Goal: Task Accomplishment & Management: Complete application form

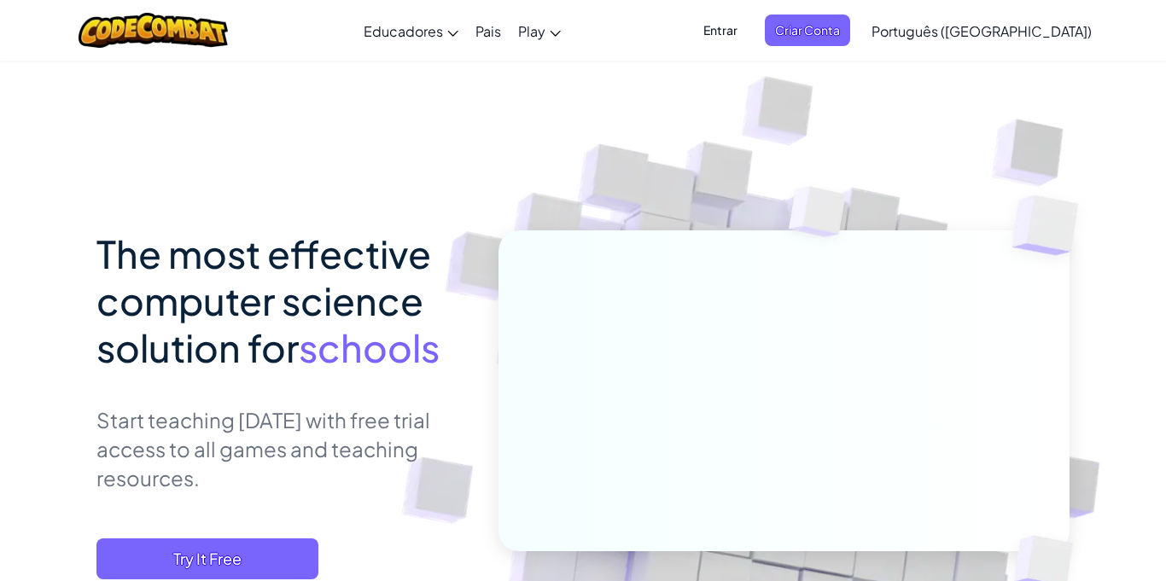
click at [1079, 148] on img at bounding box center [773, 401] width 948 height 948
click at [850, 25] on span "Criar Conta" at bounding box center [807, 31] width 85 height 32
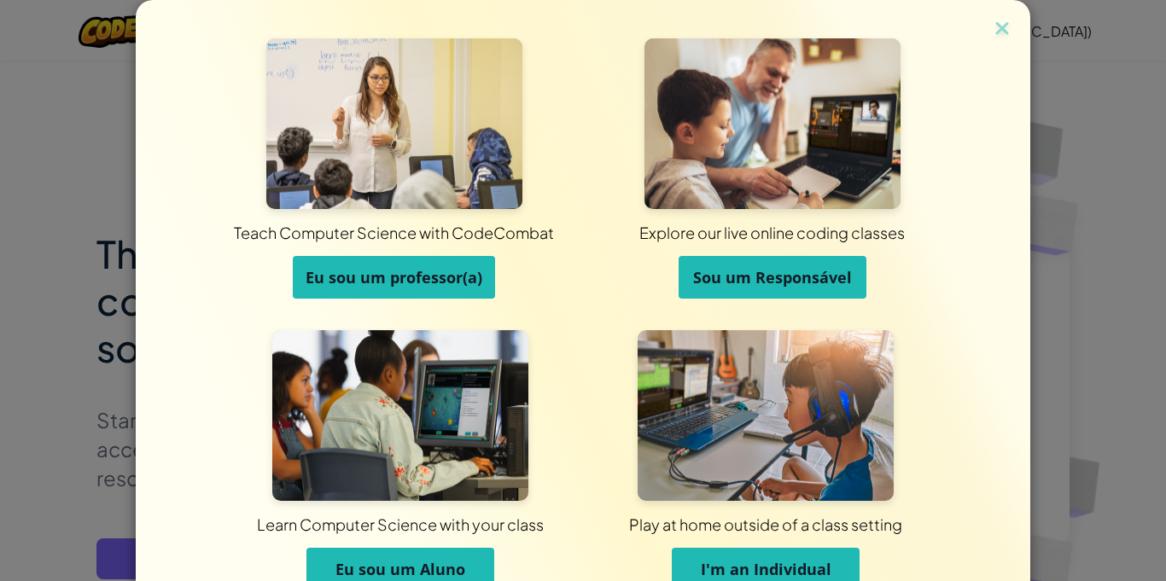
click at [465, 283] on span "Eu sou um professor(a)" at bounding box center [394, 277] width 177 height 20
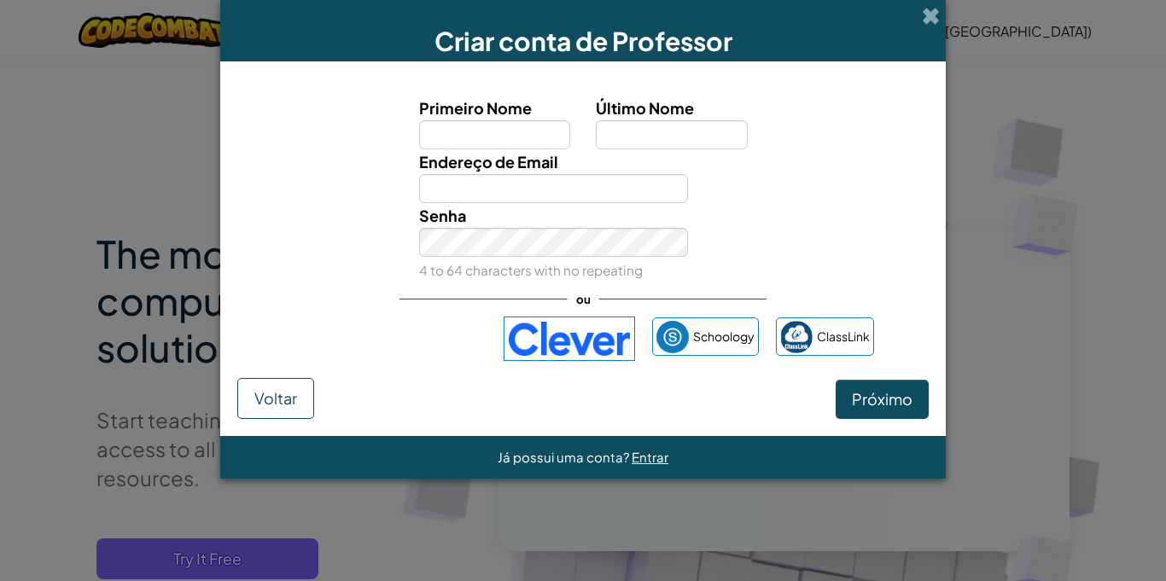
click at [510, 141] on input "Primeiro Nome" at bounding box center [495, 134] width 152 height 29
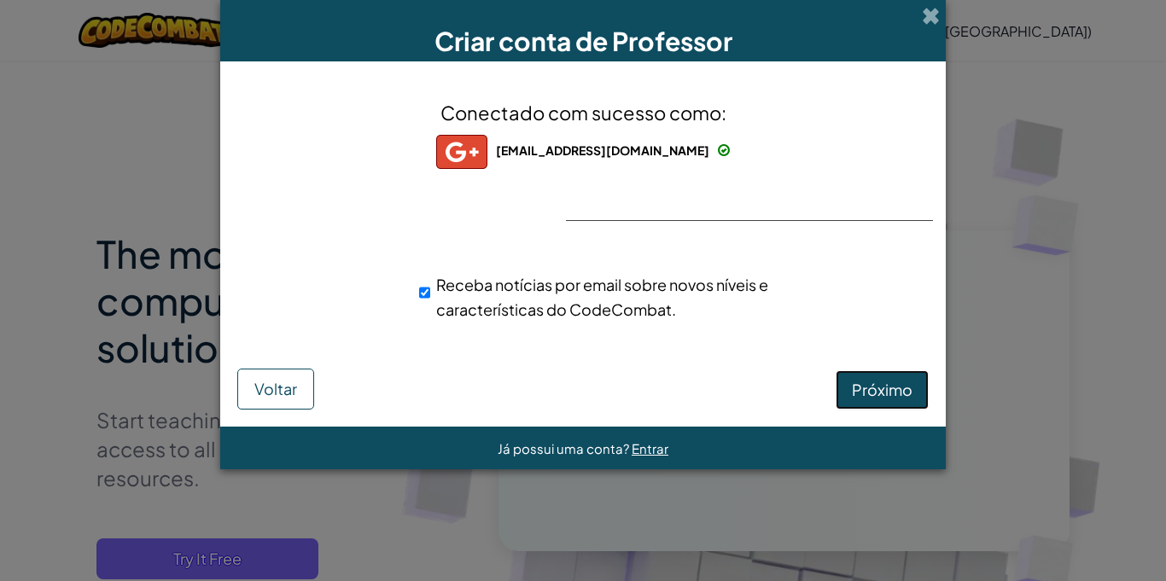
click at [883, 403] on button "Próximo" at bounding box center [882, 389] width 93 height 39
select select "[GEOGRAPHIC_DATA]"
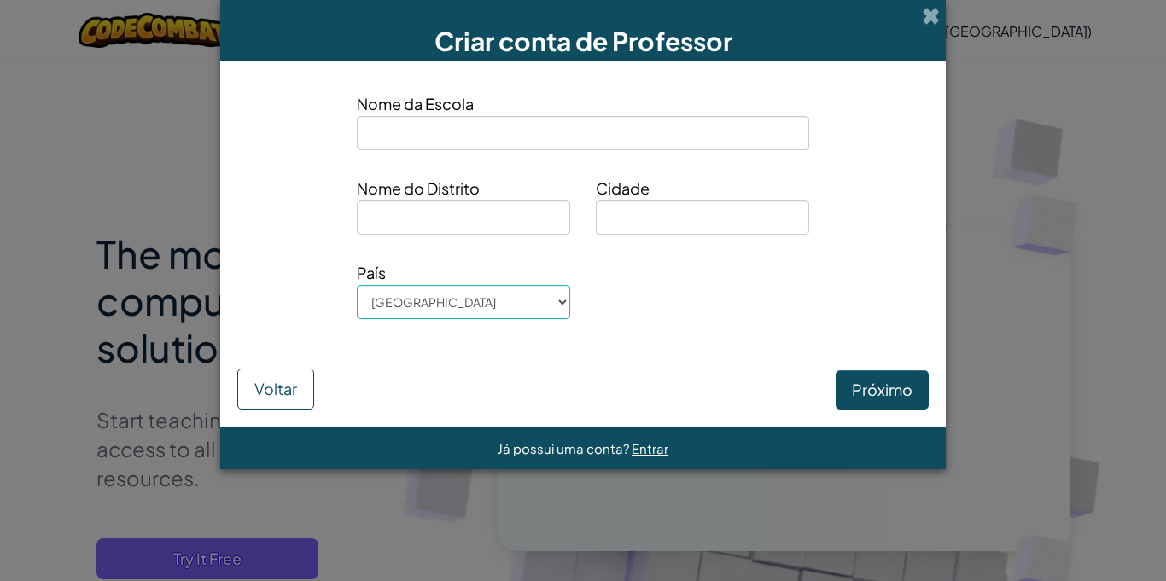
click at [685, 137] on input at bounding box center [583, 133] width 452 height 34
type input "Instituto Capibaribe"
click at [467, 224] on input at bounding box center [463, 218] width 213 height 34
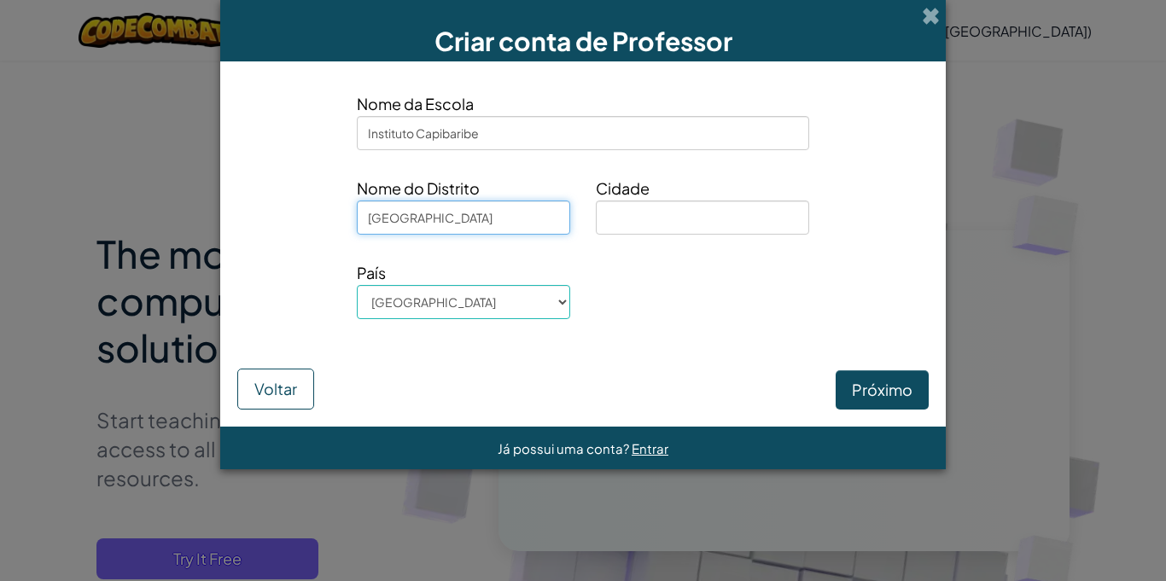
type input "[GEOGRAPHIC_DATA]"
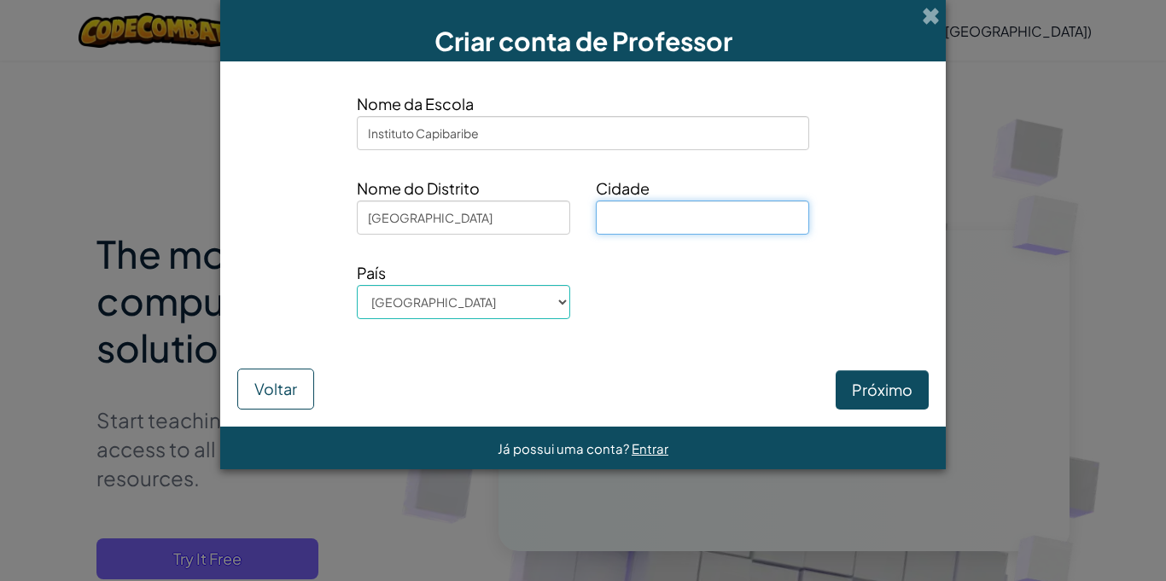
click at [672, 226] on input at bounding box center [702, 218] width 213 height 34
type input "[GEOGRAPHIC_DATA]"
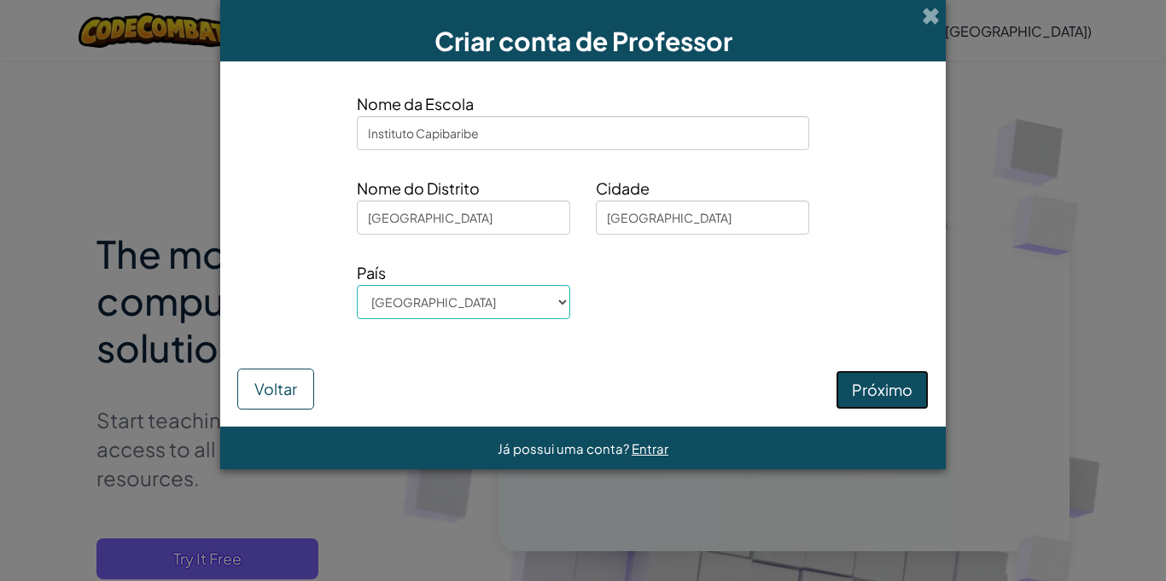
click at [876, 392] on button "Próximo" at bounding box center [882, 389] width 93 height 39
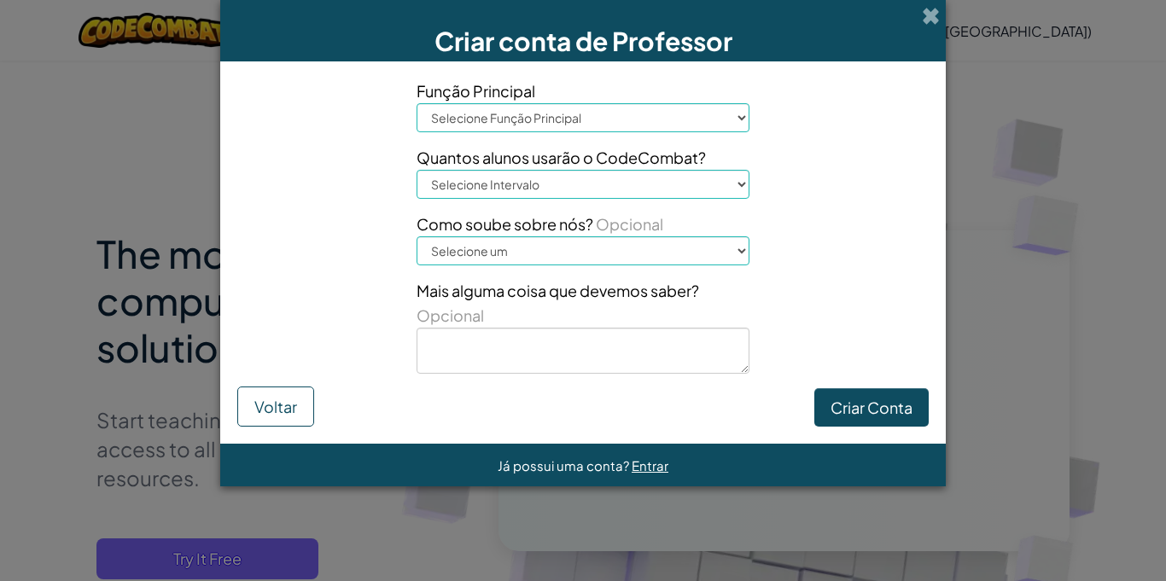
click at [739, 112] on select "Selecione Função Principal Diretor Pais Coordenador de Tecnologia Professor Ori…" at bounding box center [583, 117] width 333 height 29
select select "Teacher"
click at [417, 103] on select "Selecione Função Principal Diretor Pais Coordenador de Tecnologia Professor Ori…" at bounding box center [583, 117] width 333 height 29
click at [701, 193] on select "Selecione Intervalo 1-10 11-50 [PHONE_NUMBER] [PHONE_NUMBER] 1000+" at bounding box center [583, 184] width 333 height 29
select select "11-50"
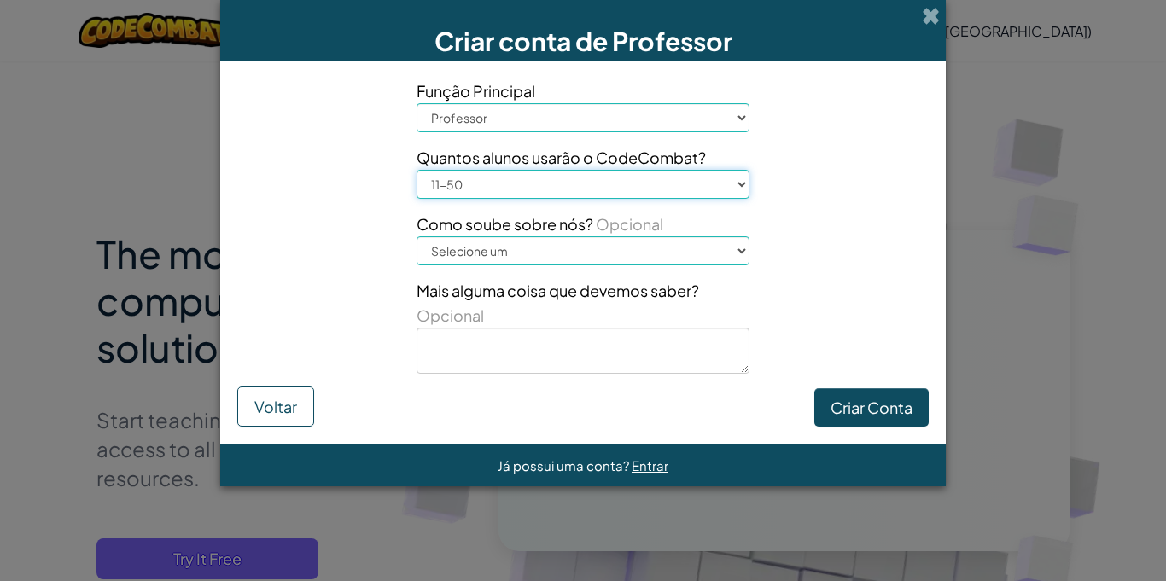
click at [417, 170] on select "Selecione Intervalo 1-10 11-50 [PHONE_NUMBER] [PHONE_NUMBER] 1000+" at bounding box center [583, 184] width 333 height 29
click at [706, 252] on select "Selecione um Conference (e.g. ISTE) [DOMAIN_NAME][URL] of Code Um professor Um …" at bounding box center [583, 250] width 333 height 29
select select "A teacher"
click at [417, 236] on select "Selecione um Conference (e.g. ISTE) [DOMAIN_NAME][URL] of Code Um professor Um …" at bounding box center [583, 250] width 333 height 29
click at [850, 401] on button "Criar Conta" at bounding box center [871, 407] width 114 height 39
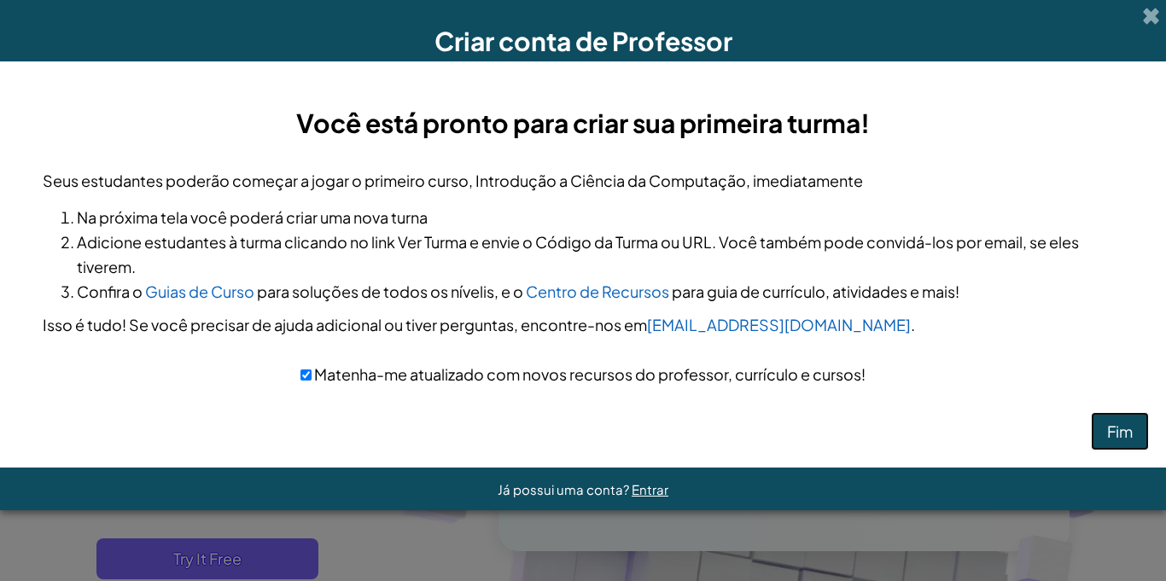
click at [1125, 436] on button "Fim" at bounding box center [1120, 431] width 58 height 39
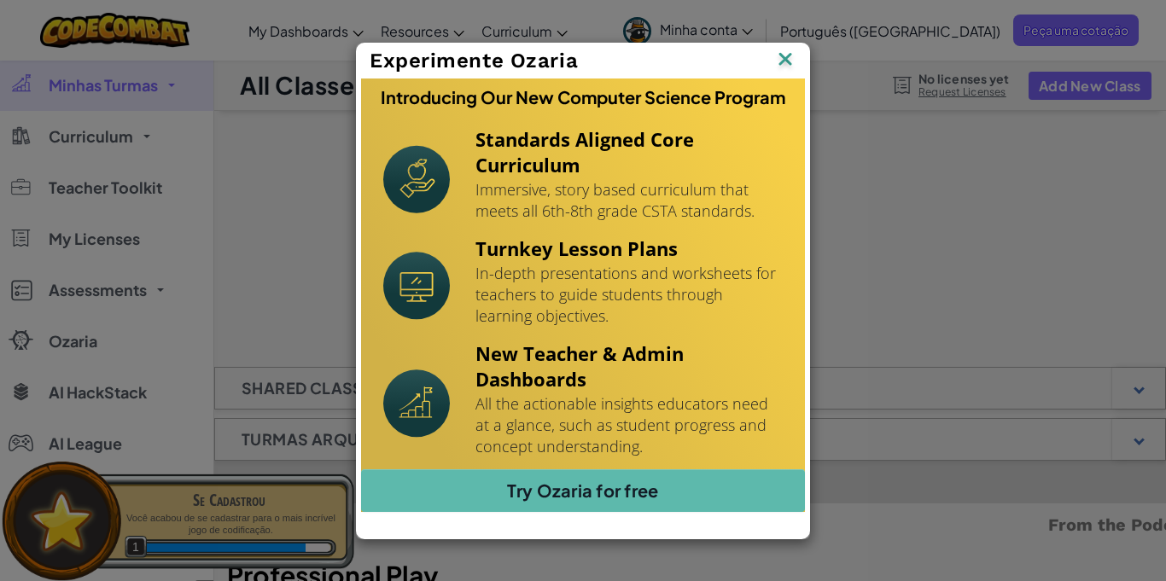
click at [789, 58] on img at bounding box center [785, 61] width 22 height 26
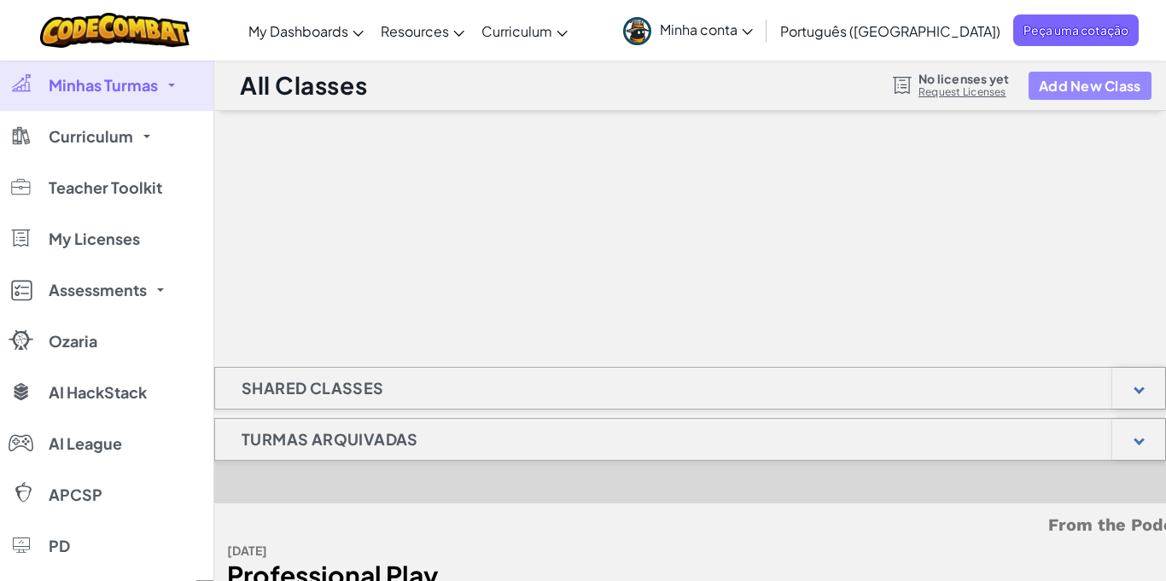
click at [1087, 85] on button "Add New Class" at bounding box center [1090, 86] width 123 height 28
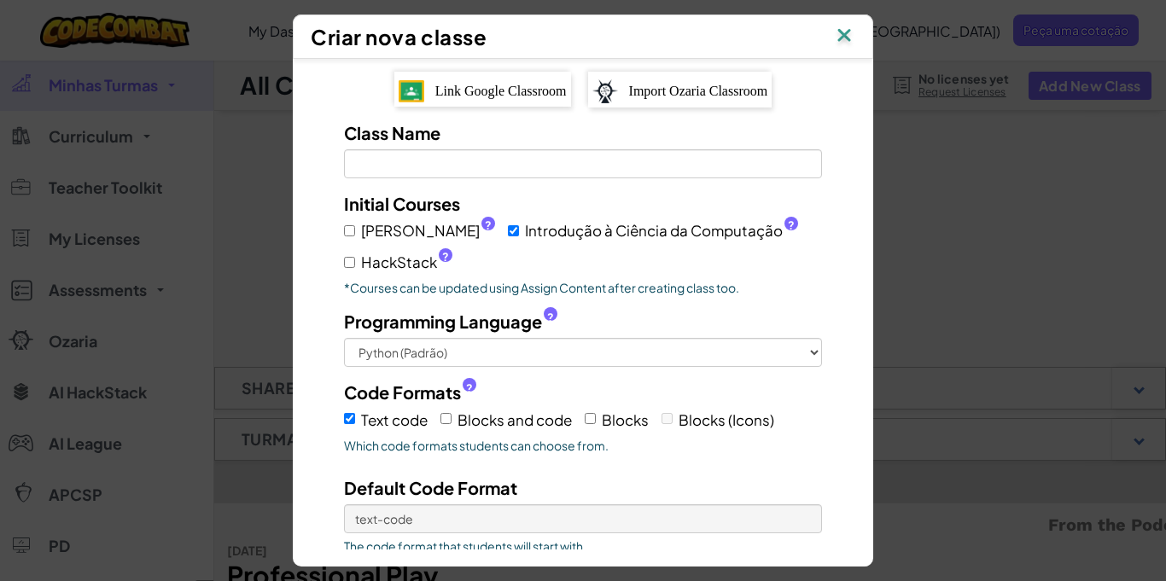
click at [468, 97] on span "Link Google Classroom" at bounding box center [500, 91] width 131 height 15
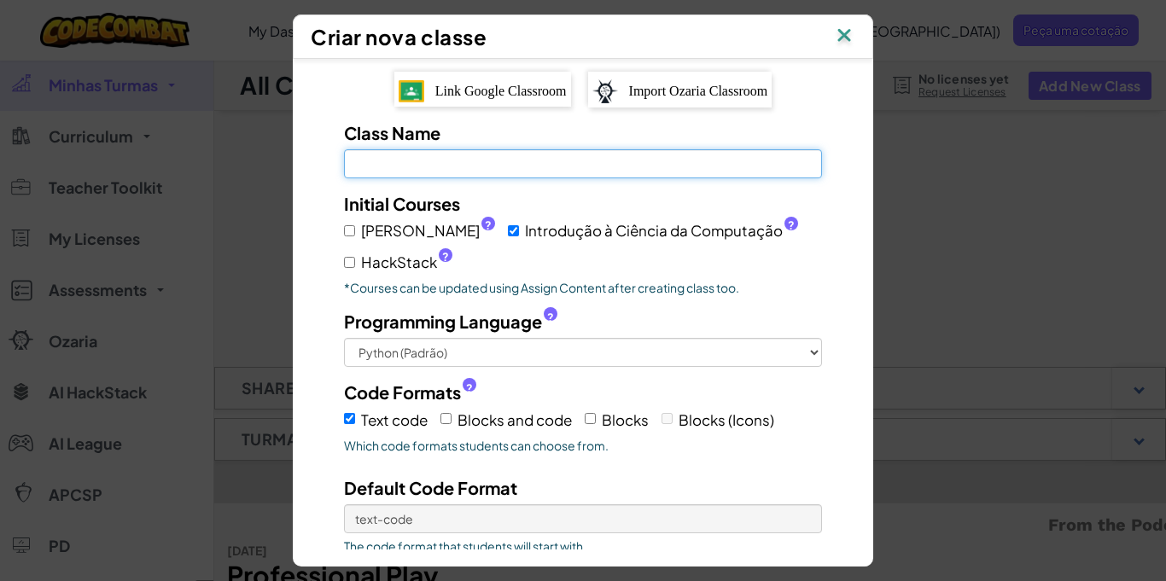
click at [592, 169] on input "Class Name Field is required" at bounding box center [583, 163] width 478 height 29
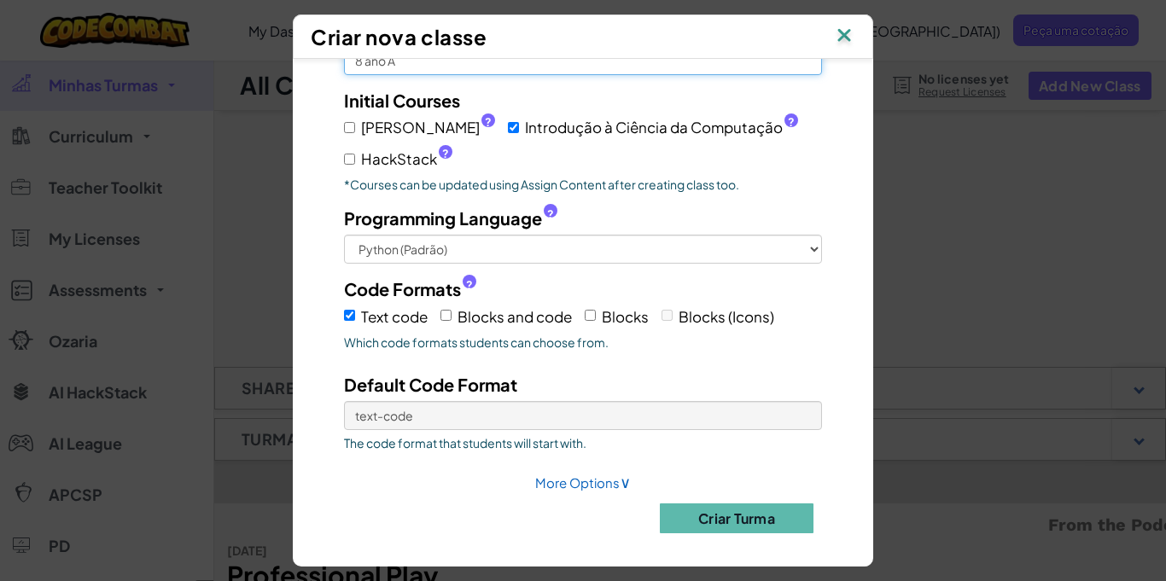
scroll to position [106, 0]
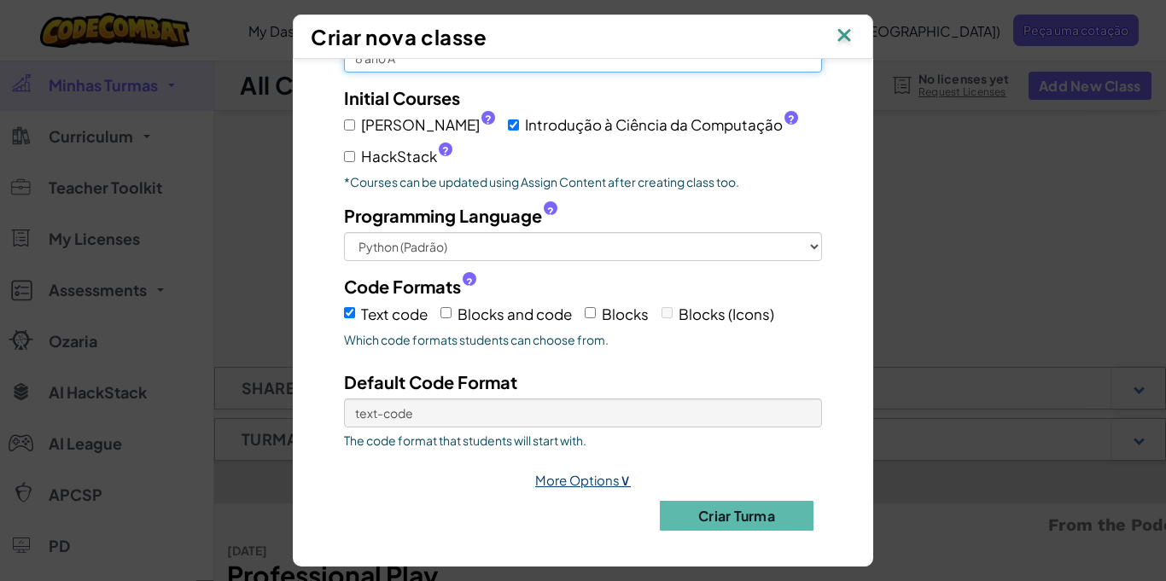
type input "8 ano A"
click at [620, 473] on span "∨" at bounding box center [625, 479] width 11 height 20
select select
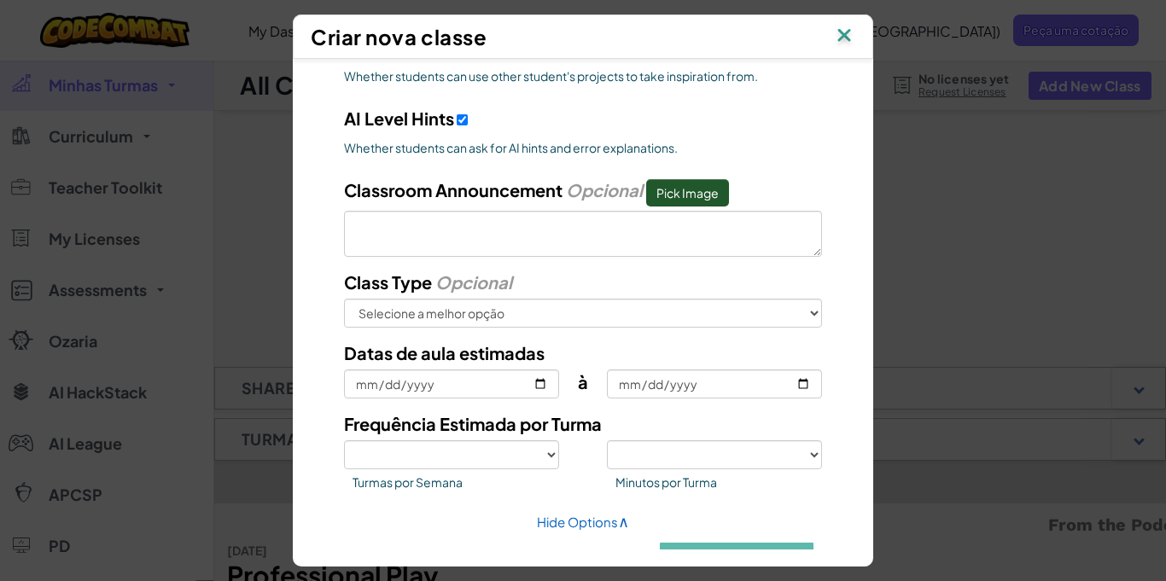
scroll to position [793, 0]
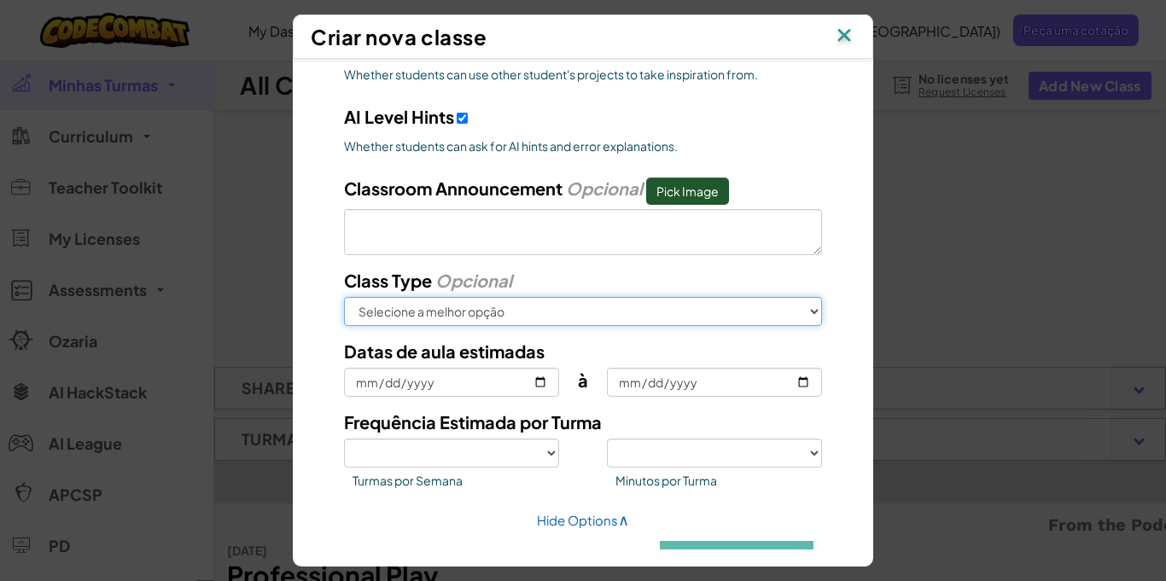
click at [743, 315] on select "Selecione a melhor opção In School After School Online Camp Homeschool Other" at bounding box center [583, 311] width 478 height 29
select select "in-school"
click at [344, 297] on select "Selecione a melhor opção In School After School Online Camp Homeschool Other" at bounding box center [583, 311] width 478 height 29
select select
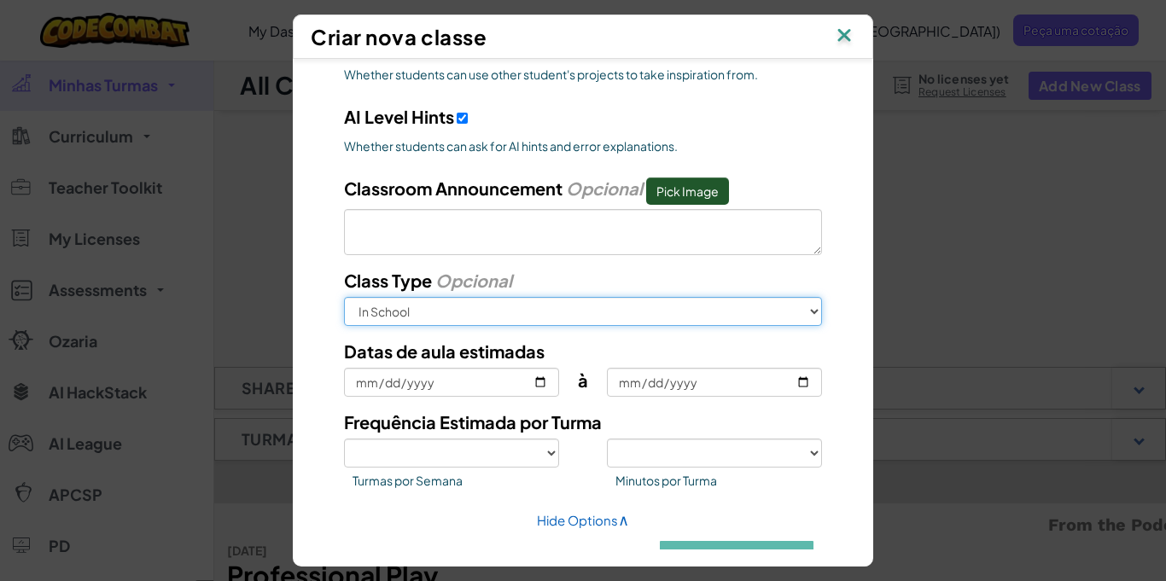
scroll to position [836, 0]
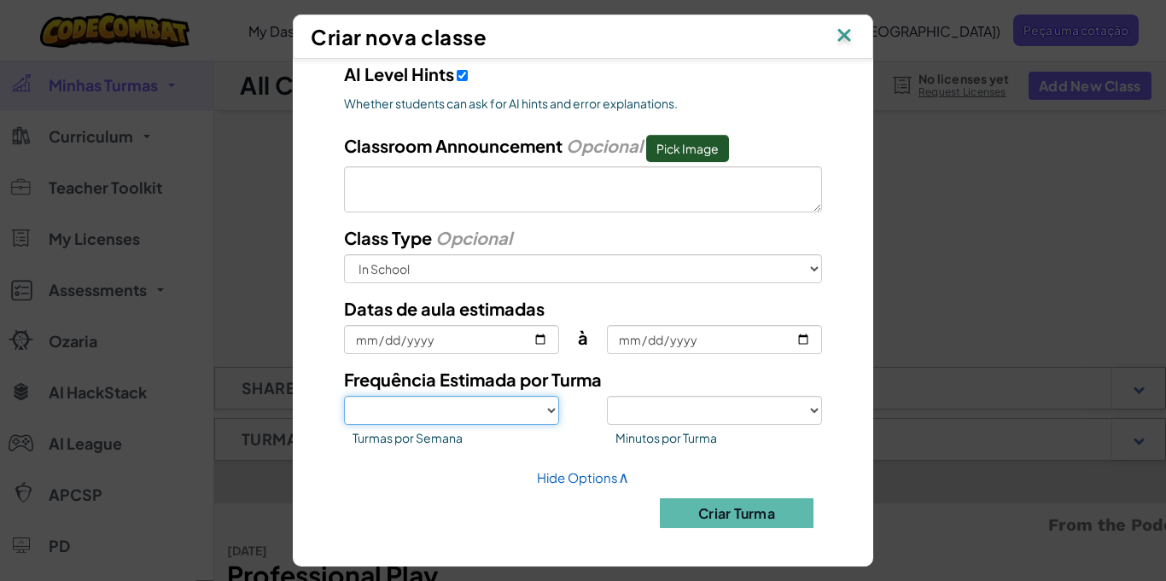
click at [551, 408] on select "1 2 3 4 5" at bounding box center [451, 410] width 215 height 29
select select "1"
click at [344, 396] on select "1 2 3 4 5" at bounding box center [451, 410] width 215 height 29
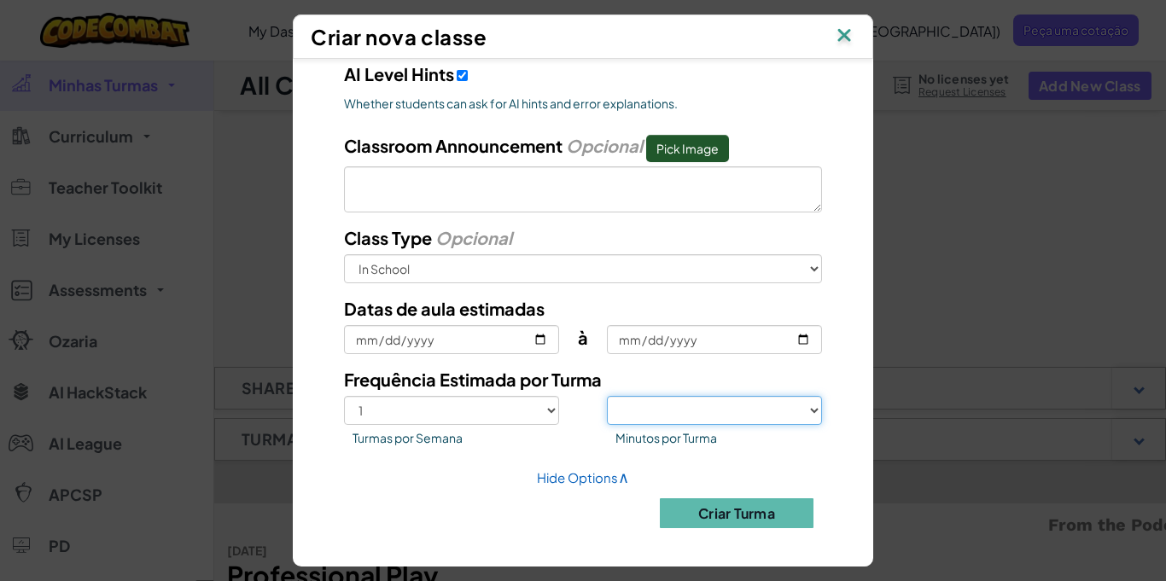
click at [720, 416] on select "<30 30 50 75 >75" at bounding box center [714, 410] width 215 height 29
select select "<30"
click at [607, 396] on select "<30 30 50 75 >75" at bounding box center [714, 410] width 215 height 29
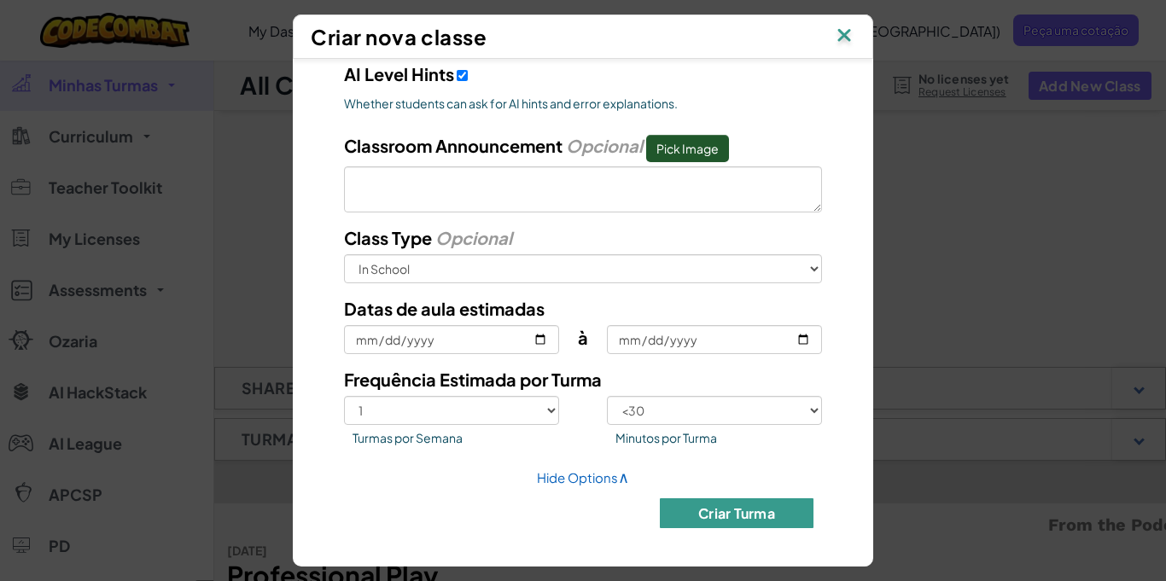
click at [723, 507] on button "Criar Turma" at bounding box center [737, 513] width 154 height 30
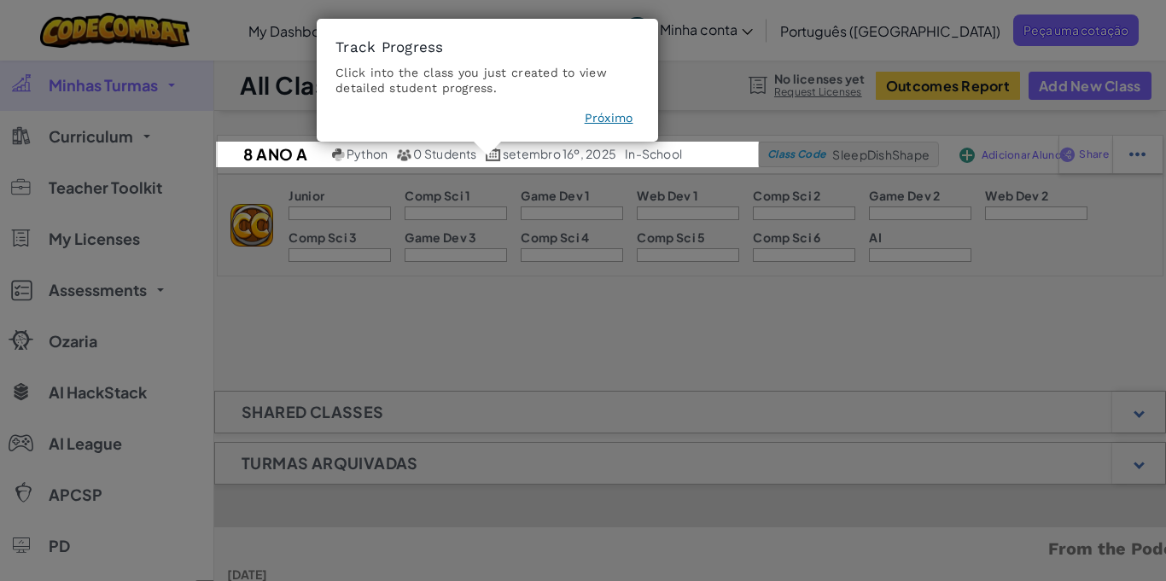
click at [621, 121] on button "Próximo" at bounding box center [609, 117] width 49 height 17
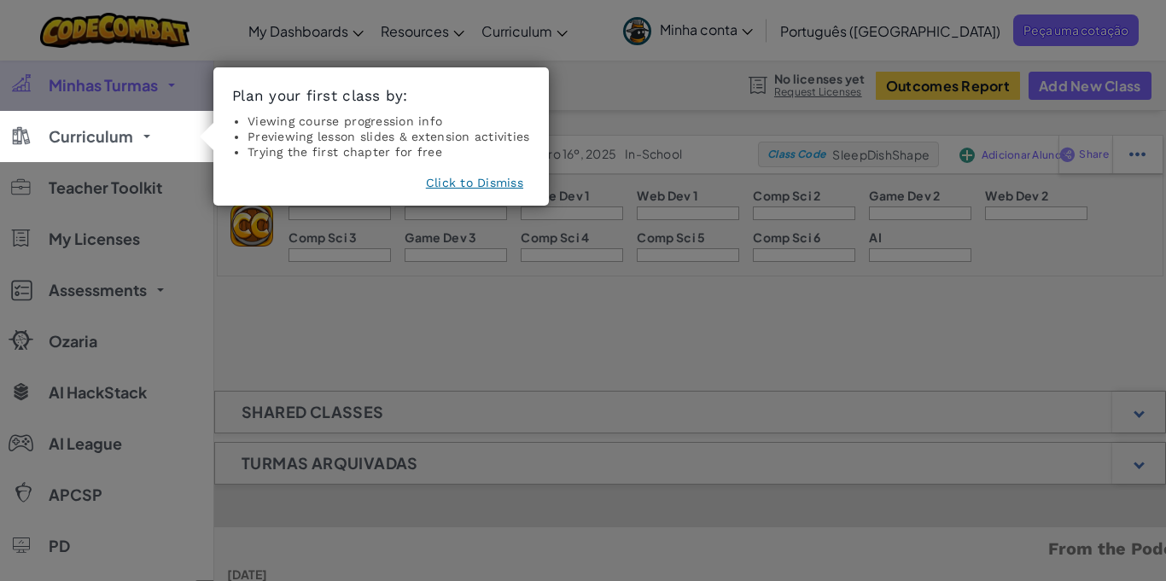
click at [819, 322] on icon at bounding box center [583, 290] width 1166 height 581
click at [485, 182] on button "Click to Dismiss" at bounding box center [474, 182] width 97 height 17
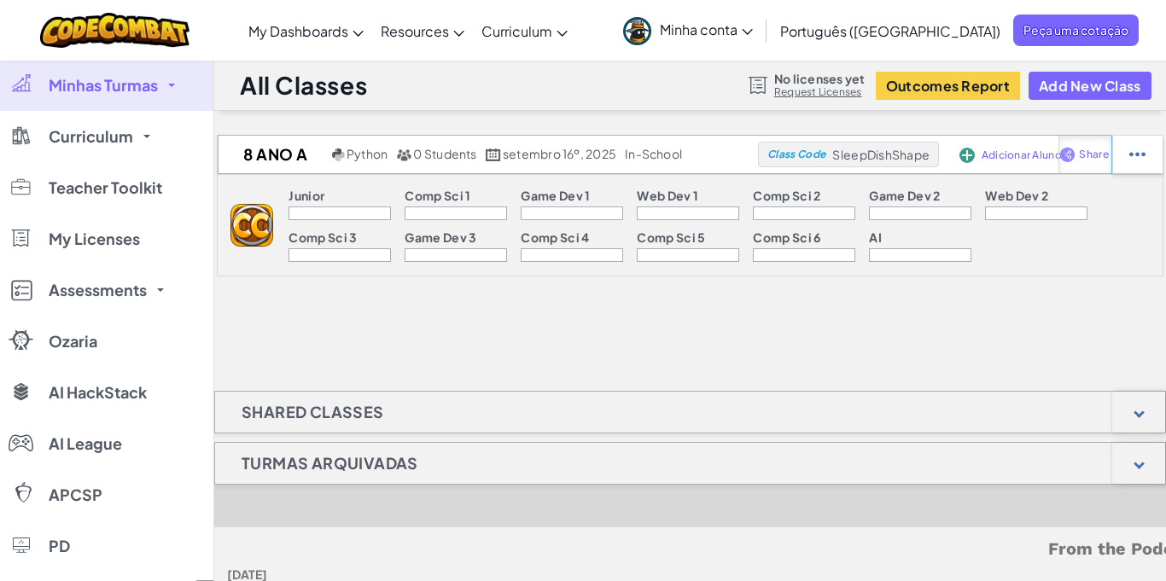
click at [1092, 156] on span "Share" at bounding box center [1093, 154] width 29 height 10
select select "write"
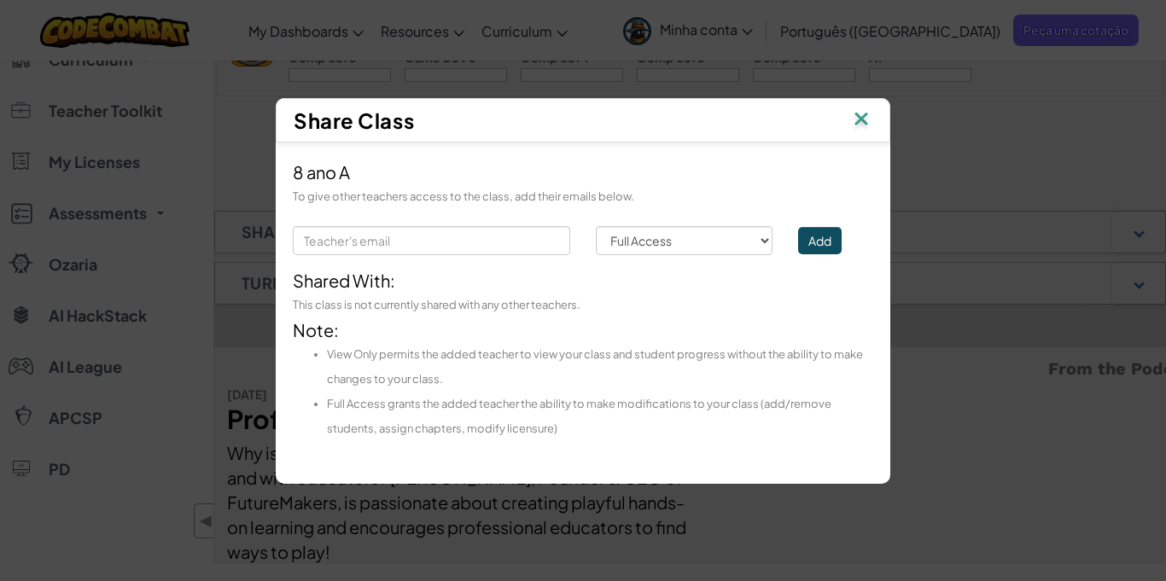
scroll to position [184, 0]
click at [746, 249] on select "Permission Full Access View Only" at bounding box center [684, 240] width 177 height 29
click at [742, 249] on select "Permission Full Access View Only" at bounding box center [684, 240] width 177 height 29
click at [469, 242] on input "text" at bounding box center [431, 240] width 277 height 29
click at [864, 117] on img at bounding box center [861, 121] width 22 height 26
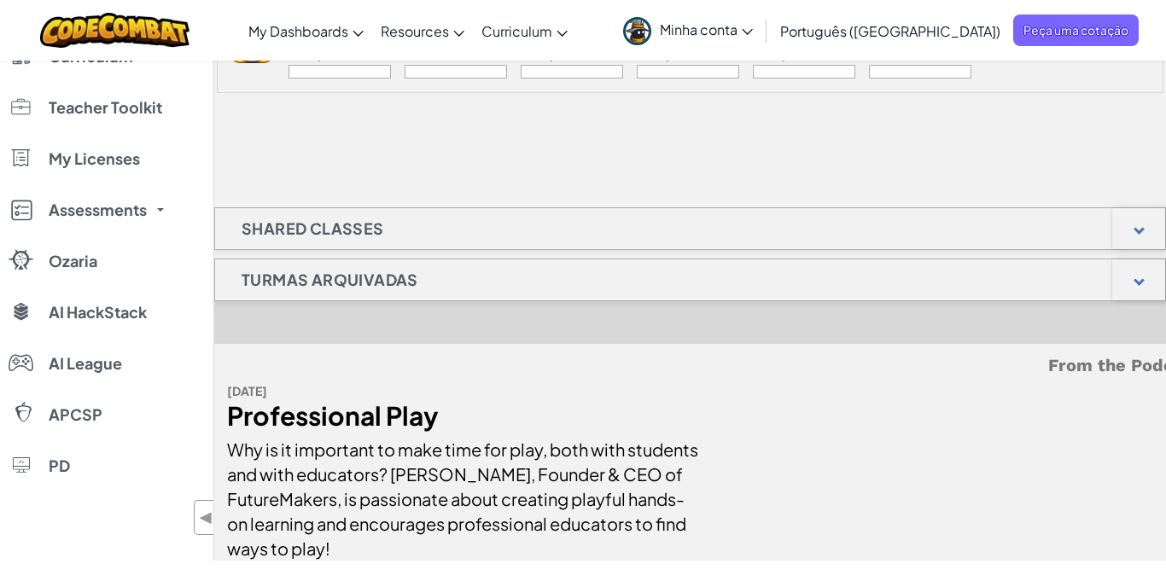
scroll to position [0, 0]
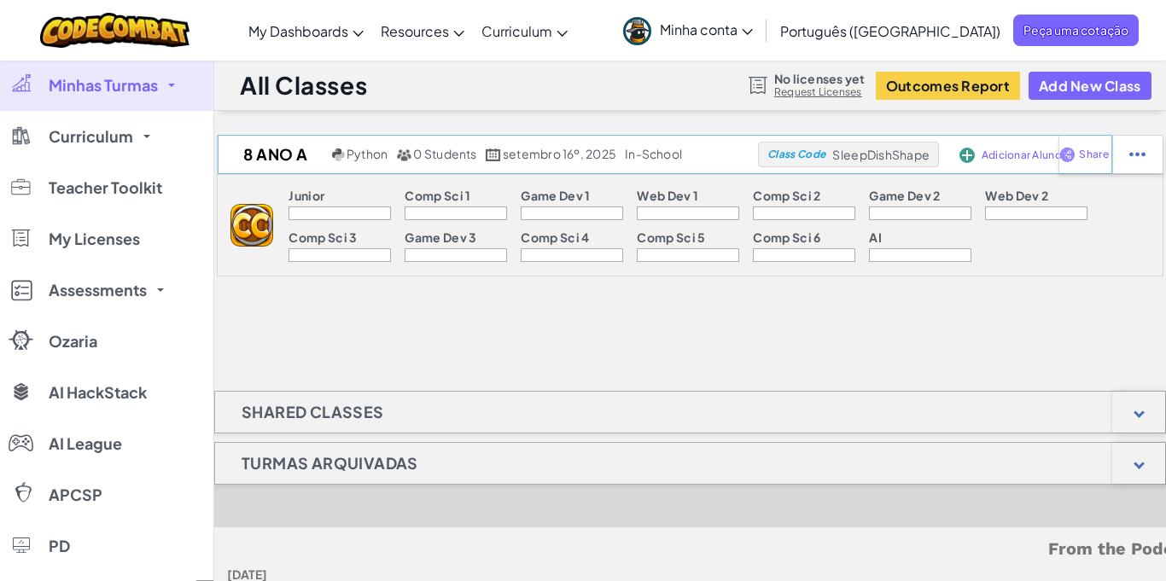
click at [1011, 158] on span "Adicionar Alunos" at bounding box center [1024, 155] width 85 height 10
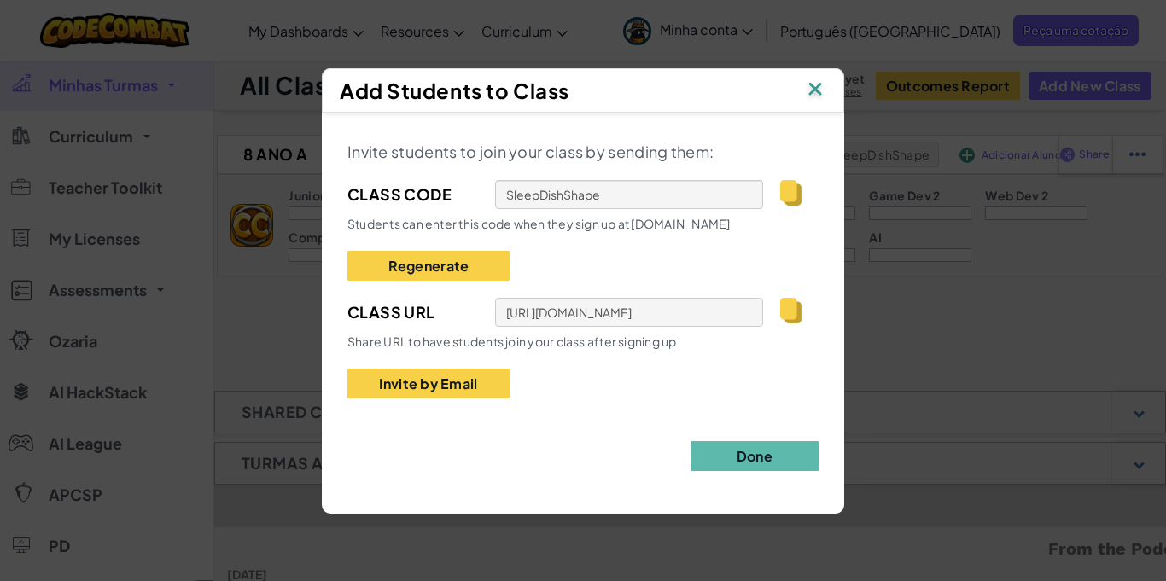
click at [800, 314] on img at bounding box center [790, 311] width 21 height 26
click at [815, 90] on img at bounding box center [815, 91] width 22 height 26
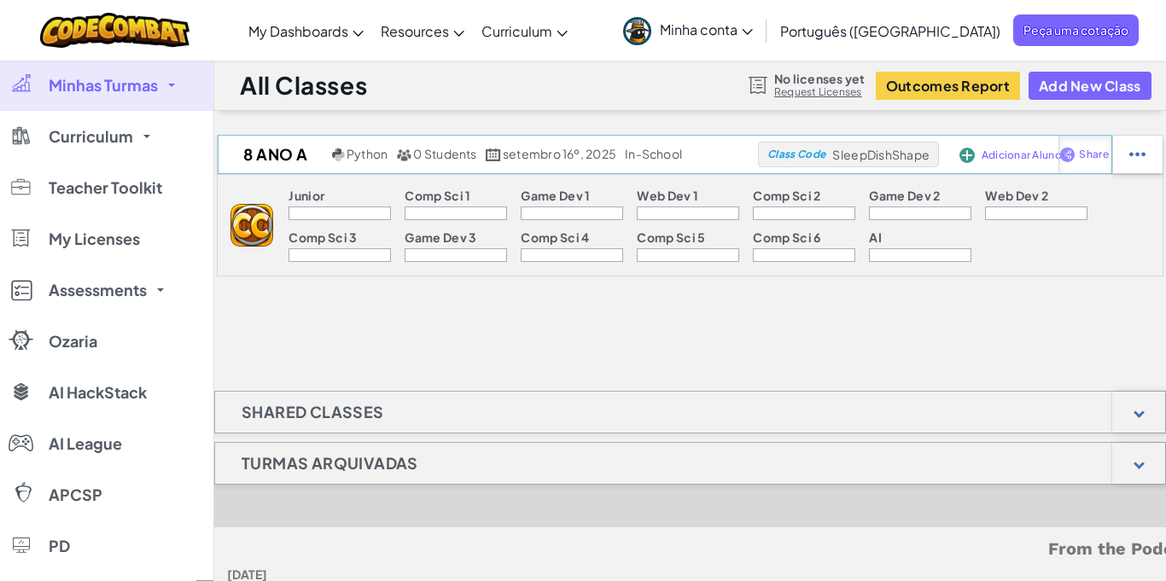
click at [1092, 158] on span "Share" at bounding box center [1093, 154] width 29 height 10
select select "write"
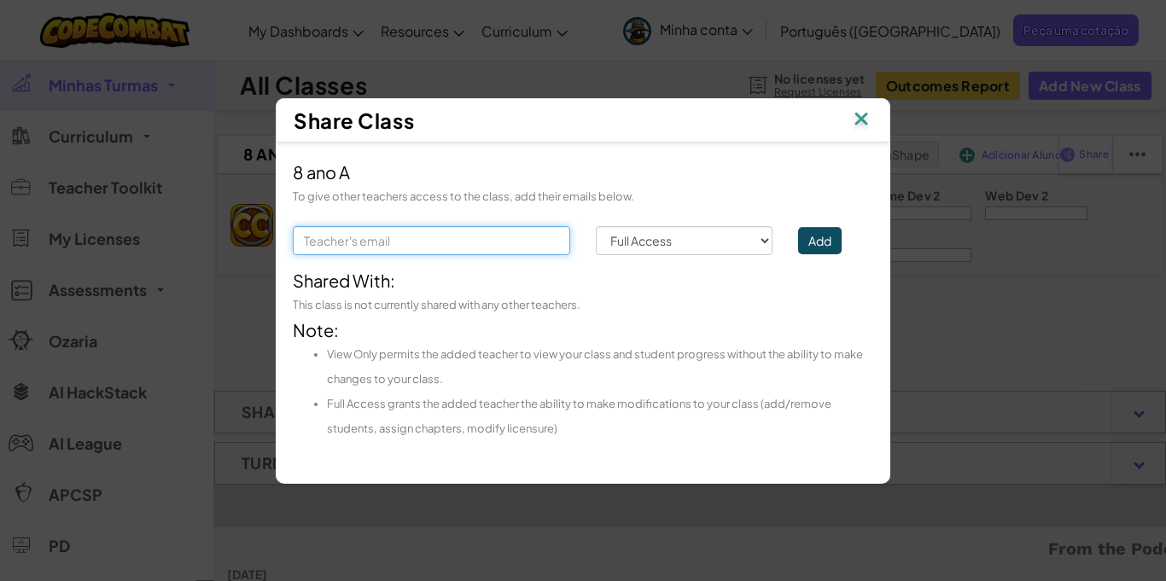
click at [489, 238] on input "text" at bounding box center [431, 240] width 277 height 29
type input "ti@institutocapibaribe.com.br"
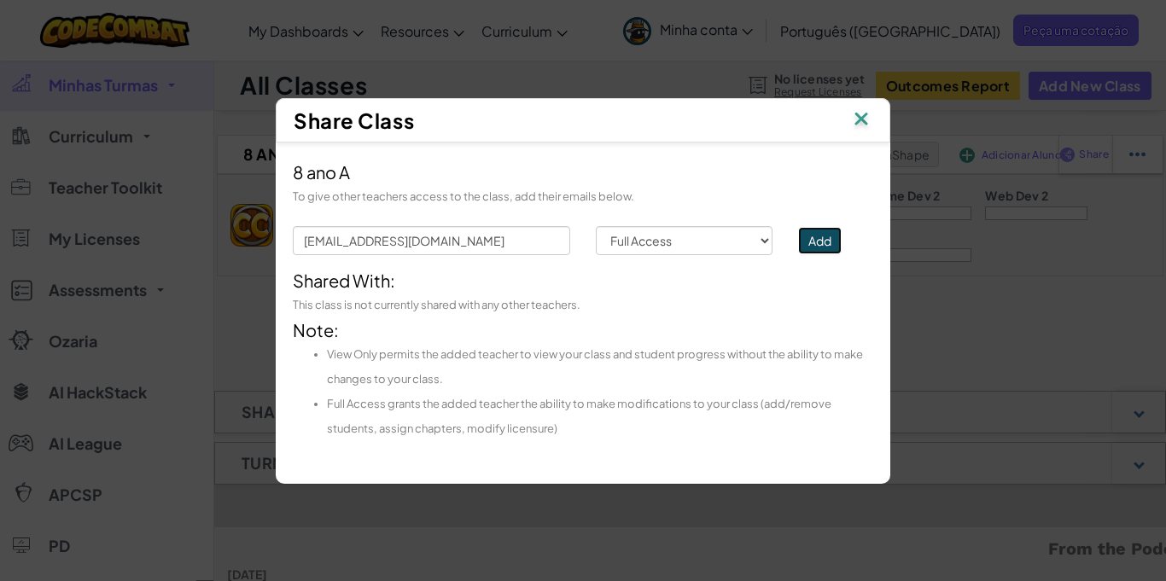
click at [822, 244] on button "Add" at bounding box center [820, 240] width 44 height 27
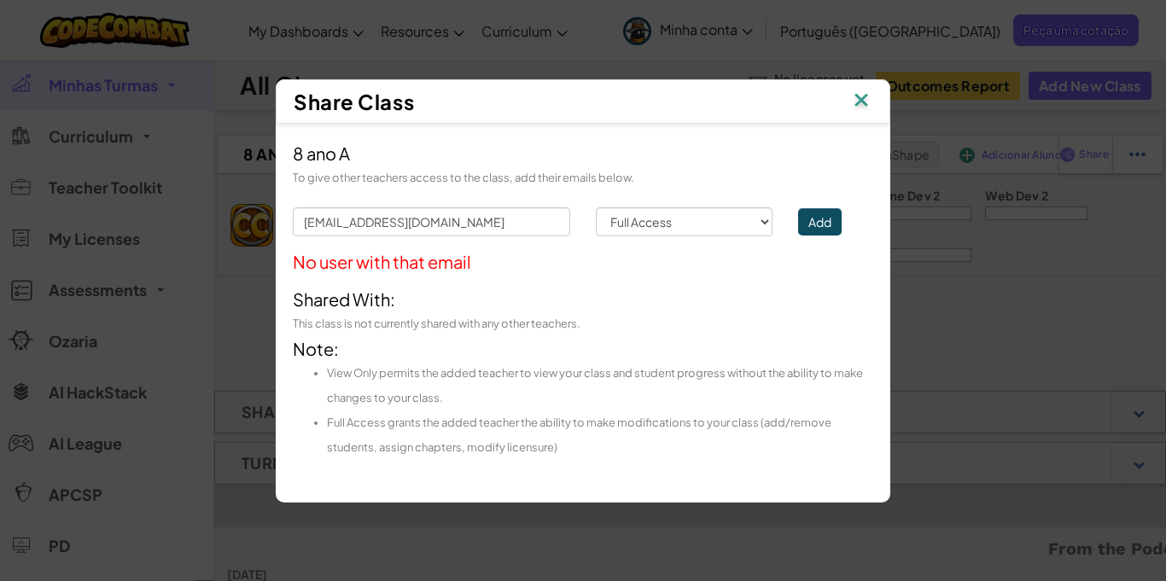
click at [850, 104] on img at bounding box center [861, 102] width 22 height 26
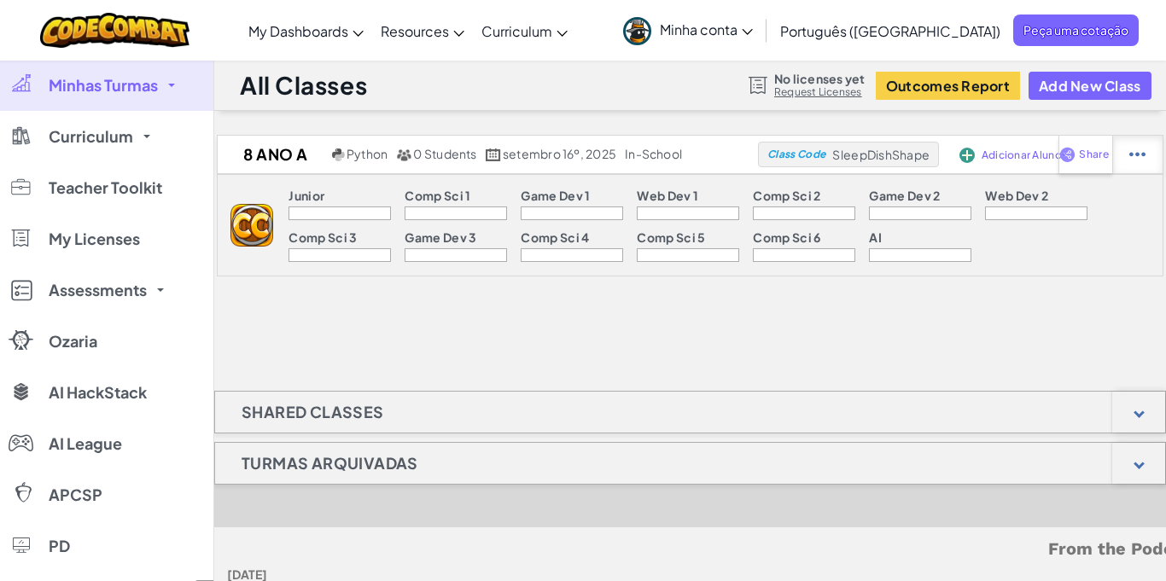
click at [1136, 153] on img at bounding box center [1137, 154] width 16 height 15
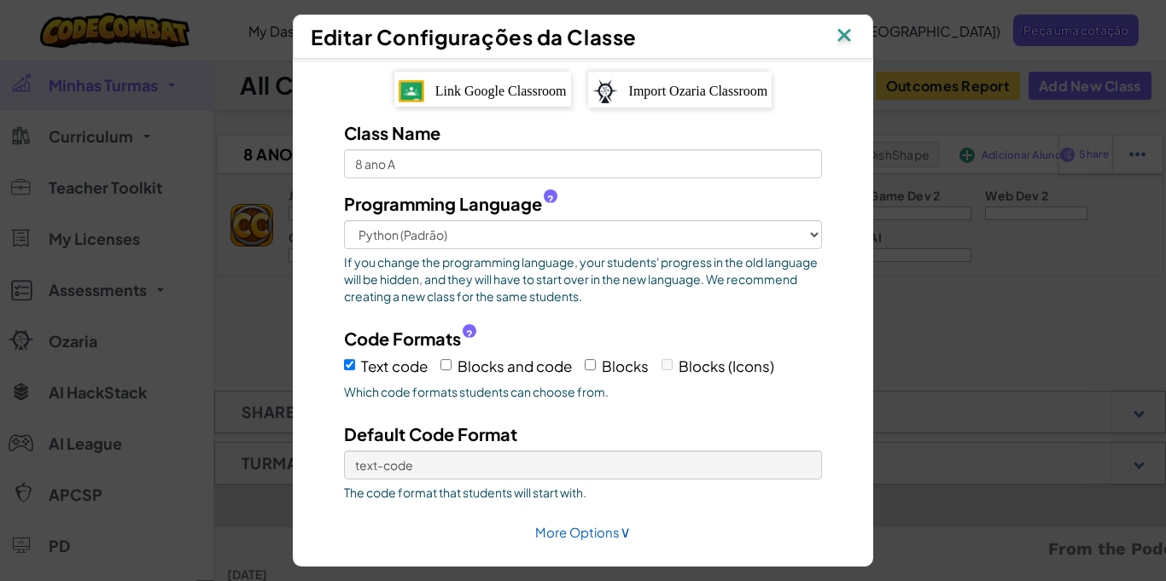
click at [452, 370] on label "Blocks and code" at bounding box center [505, 366] width 131 height 26
click at [452, 370] on input "Blocks and code" at bounding box center [445, 364] width 11 height 11
checkbox input "true"
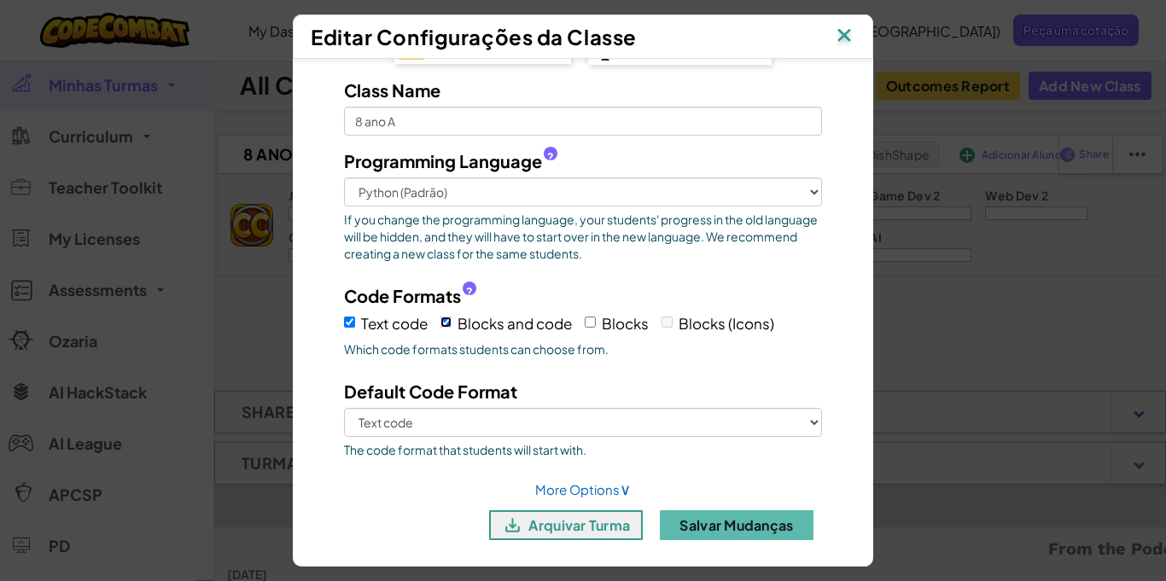
scroll to position [55, 0]
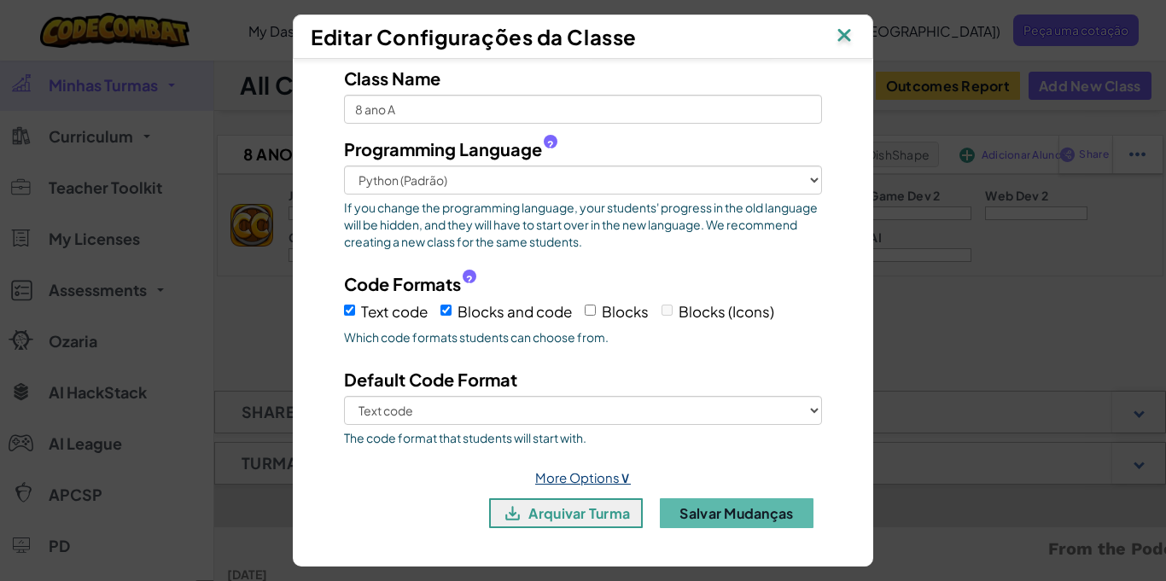
click at [627, 480] on span "∨" at bounding box center [625, 477] width 11 height 20
select select "in-school"
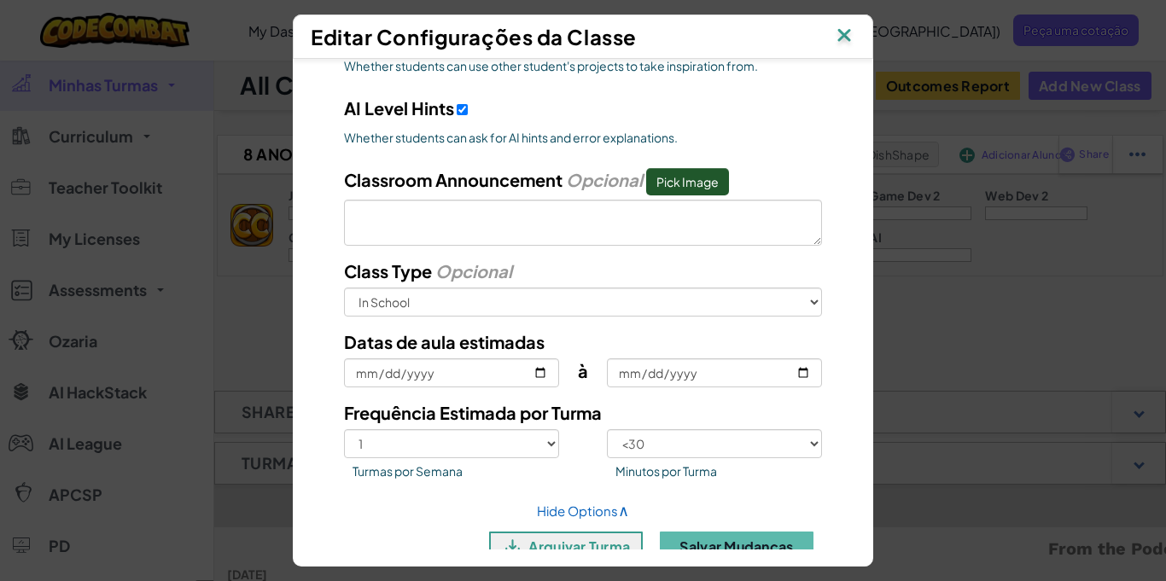
scroll to position [781, 0]
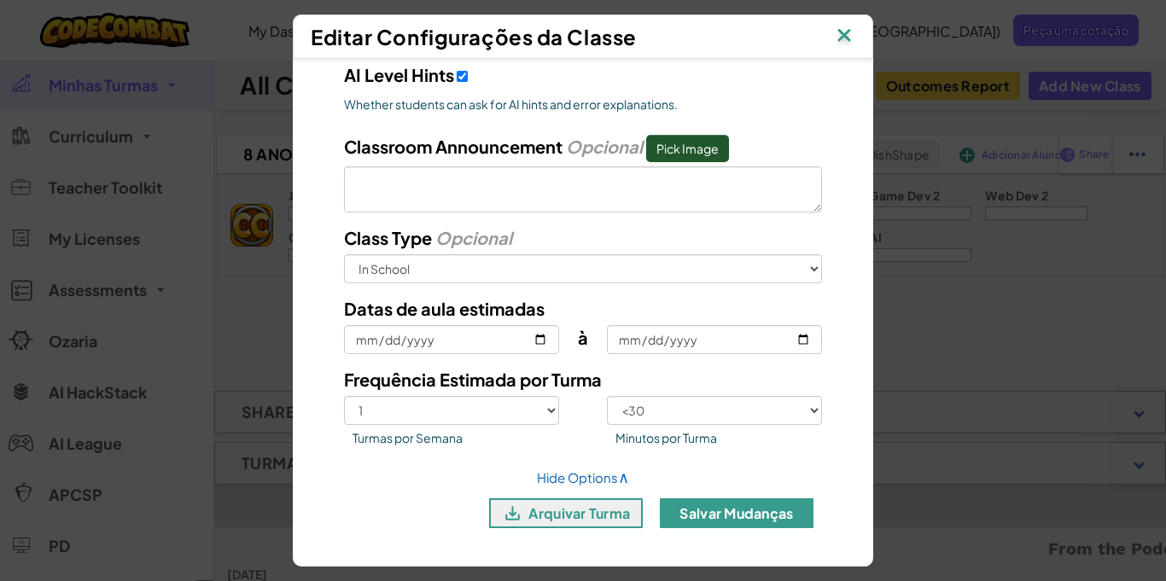
click at [731, 516] on button "Salvar Mudanças" at bounding box center [737, 513] width 154 height 30
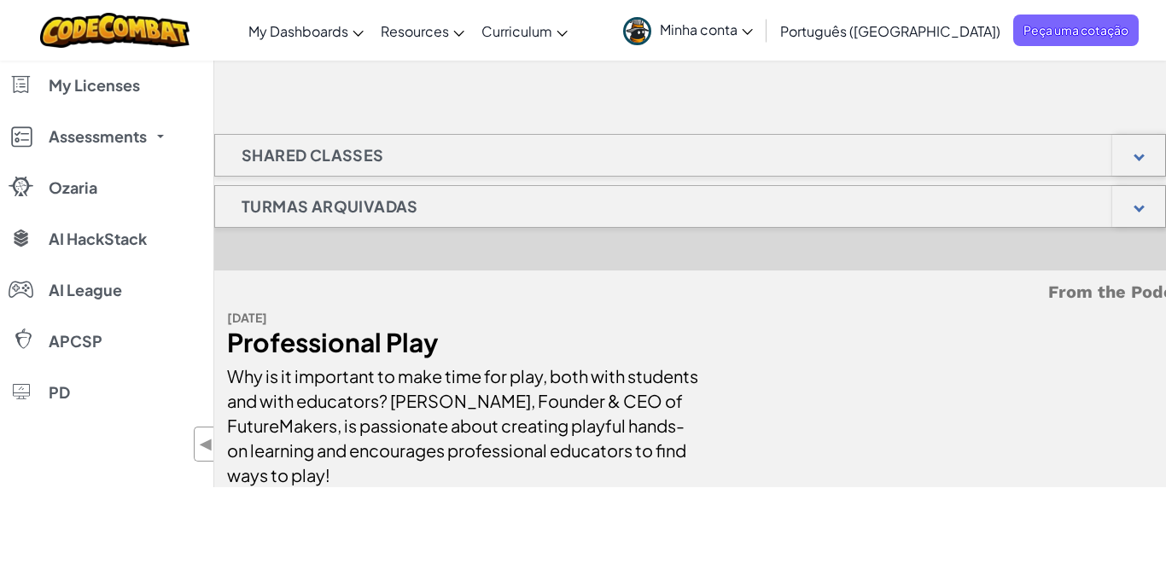
scroll to position [254, 0]
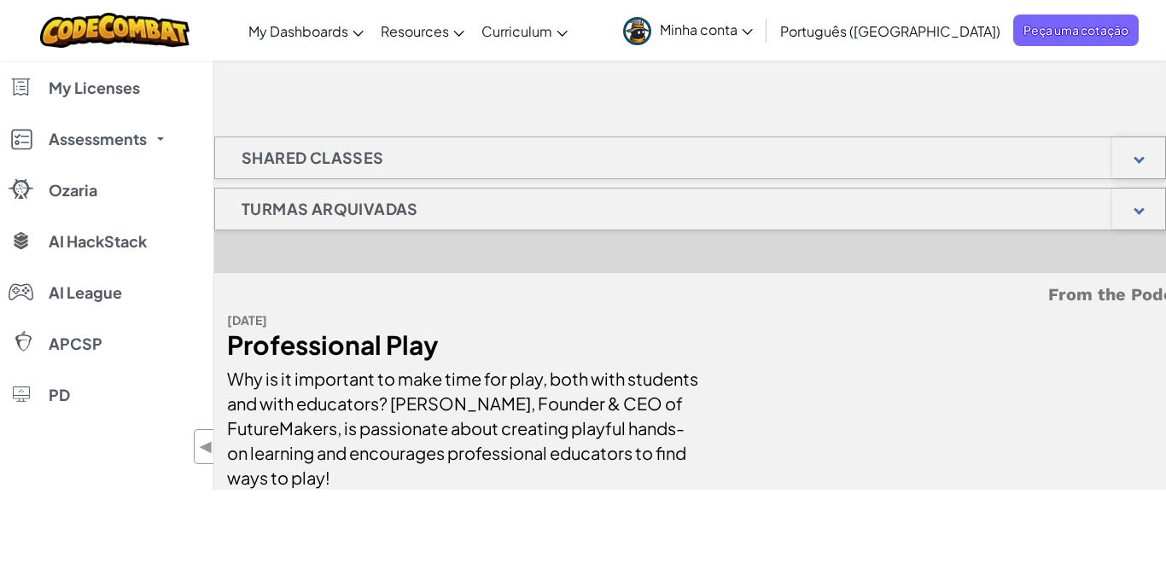
click at [753, 26] on span "Minha conta" at bounding box center [706, 29] width 93 height 18
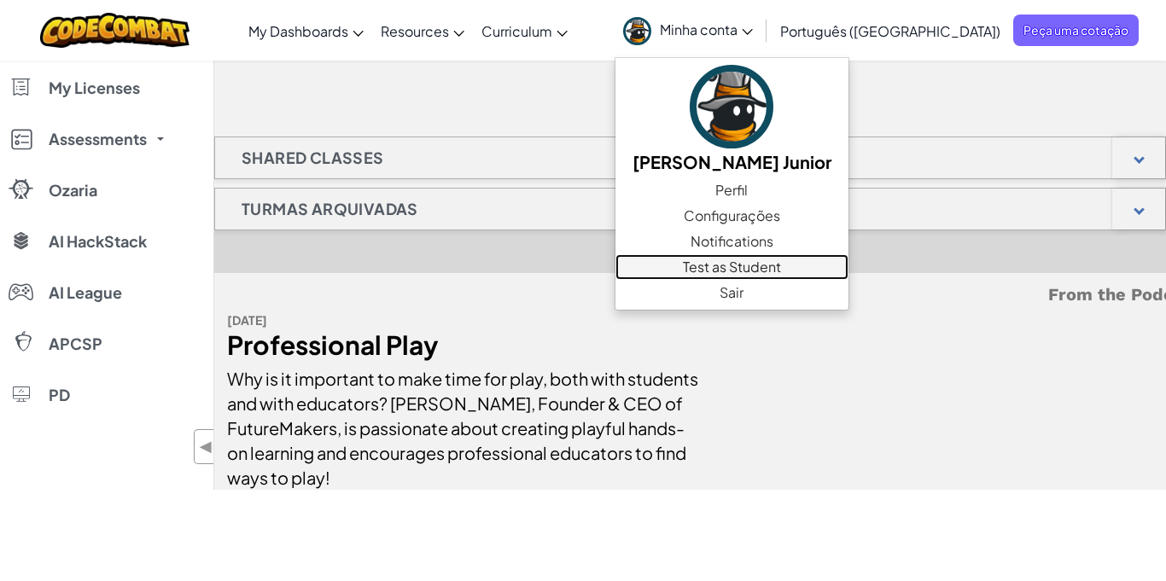
click at [848, 261] on link "Test as Student" at bounding box center [731, 267] width 233 height 26
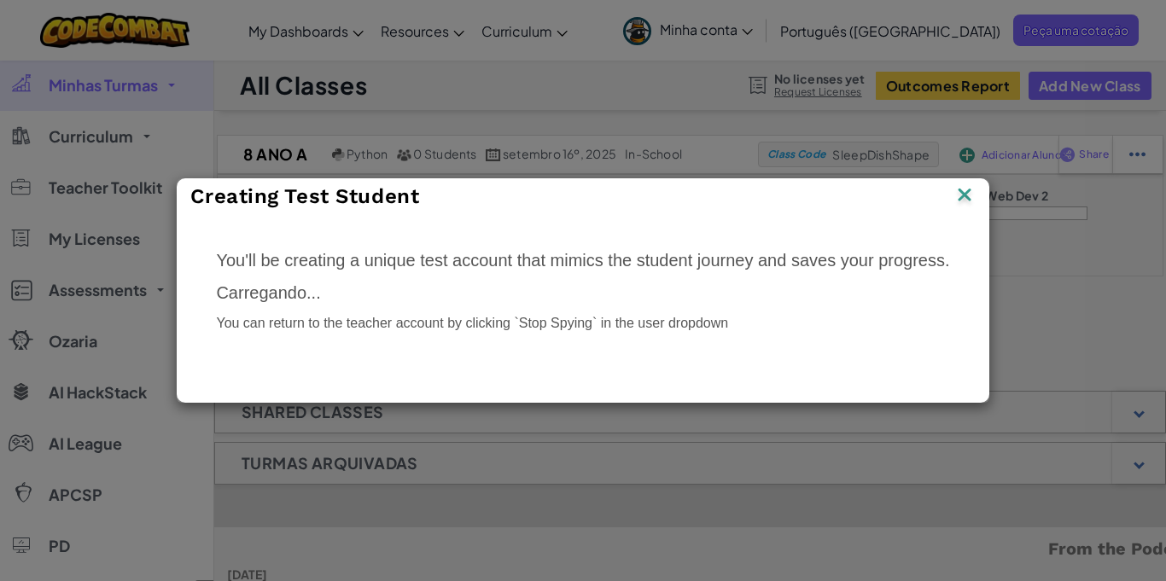
click at [583, 281] on p "Carregando..." at bounding box center [582, 293] width 733 height 25
click at [976, 199] on img at bounding box center [964, 197] width 22 height 26
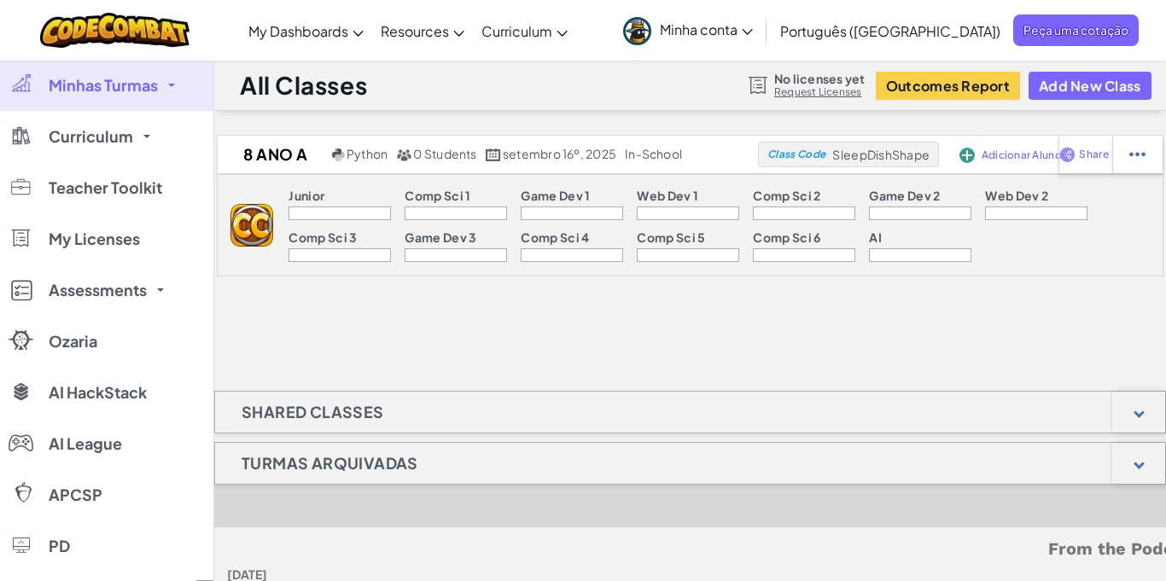
click at [343, 207] on div at bounding box center [339, 214] width 102 height 14
click at [257, 227] on img at bounding box center [251, 225] width 43 height 43
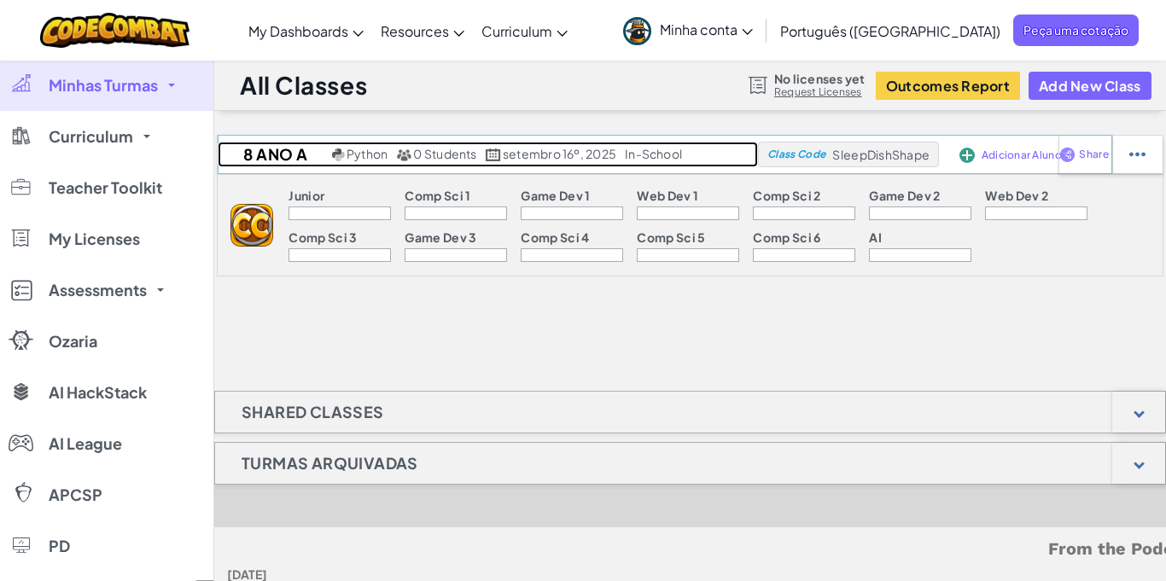
click at [445, 155] on span "0 Students" at bounding box center [444, 153] width 63 height 15
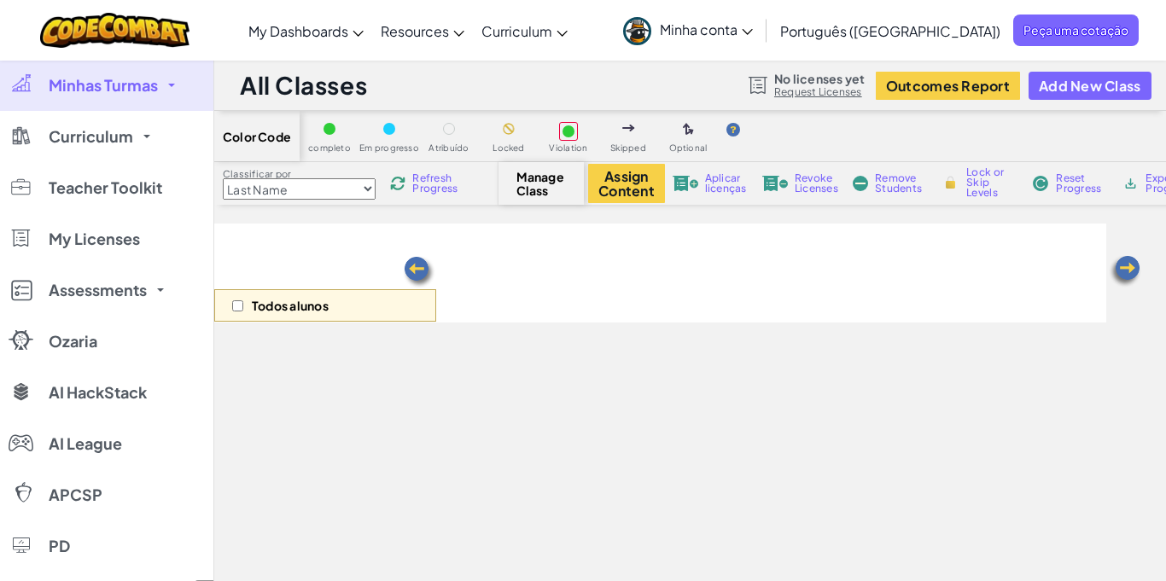
select select "560f1a9f22961295f9427742"
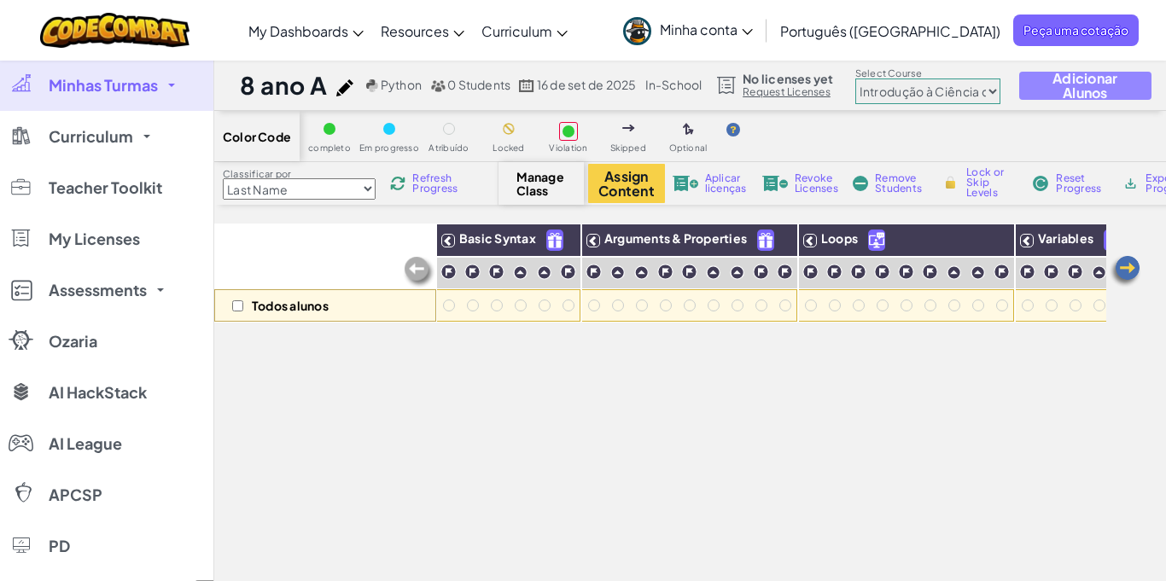
click at [1073, 92] on span "Adicionar Alunos" at bounding box center [1085, 85] width 102 height 29
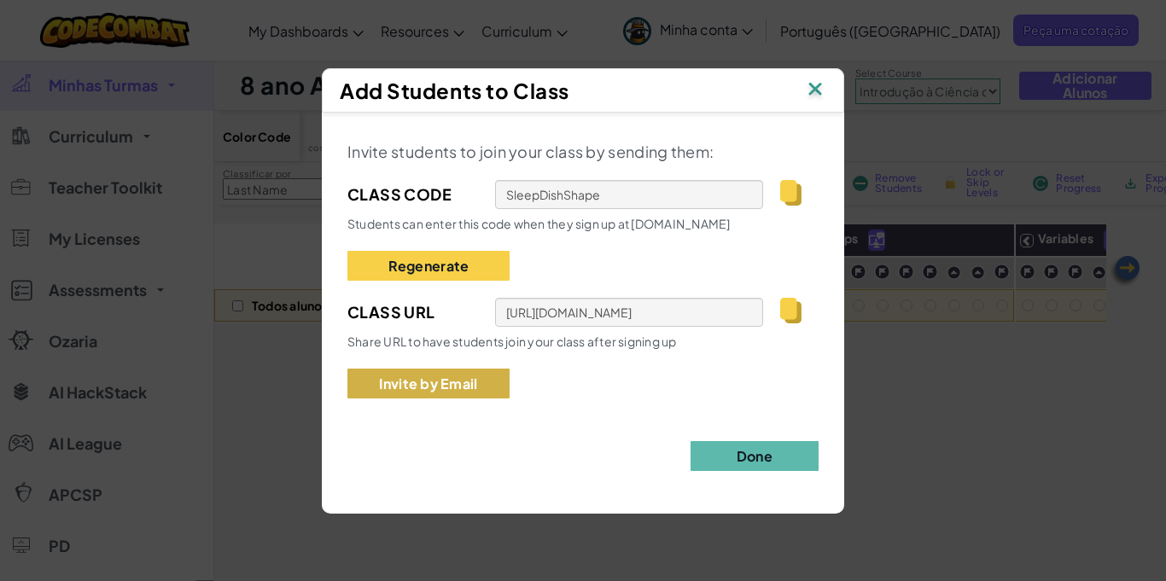
click at [406, 389] on button "Invite by Email" at bounding box center [428, 384] width 162 height 30
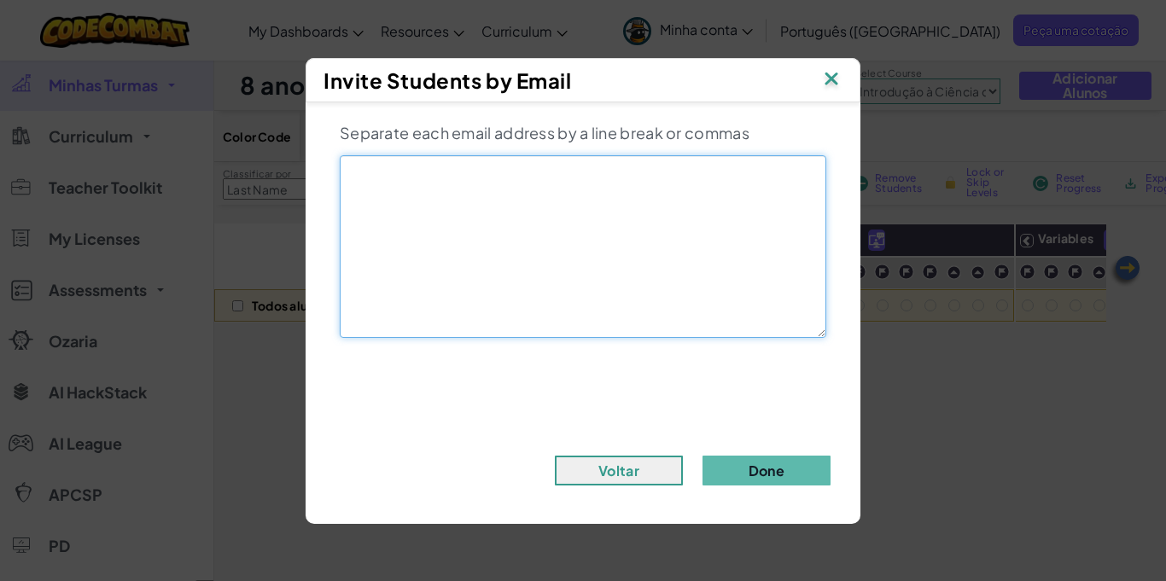
click at [488, 205] on textarea at bounding box center [583, 246] width 487 height 183
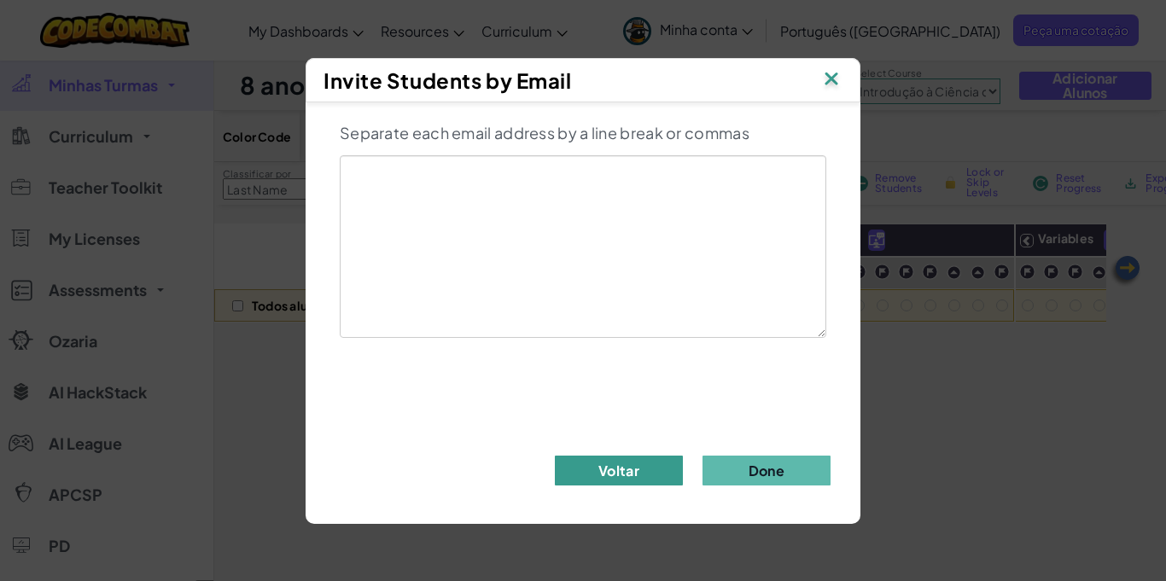
click at [619, 467] on button "Voltar" at bounding box center [619, 471] width 128 height 30
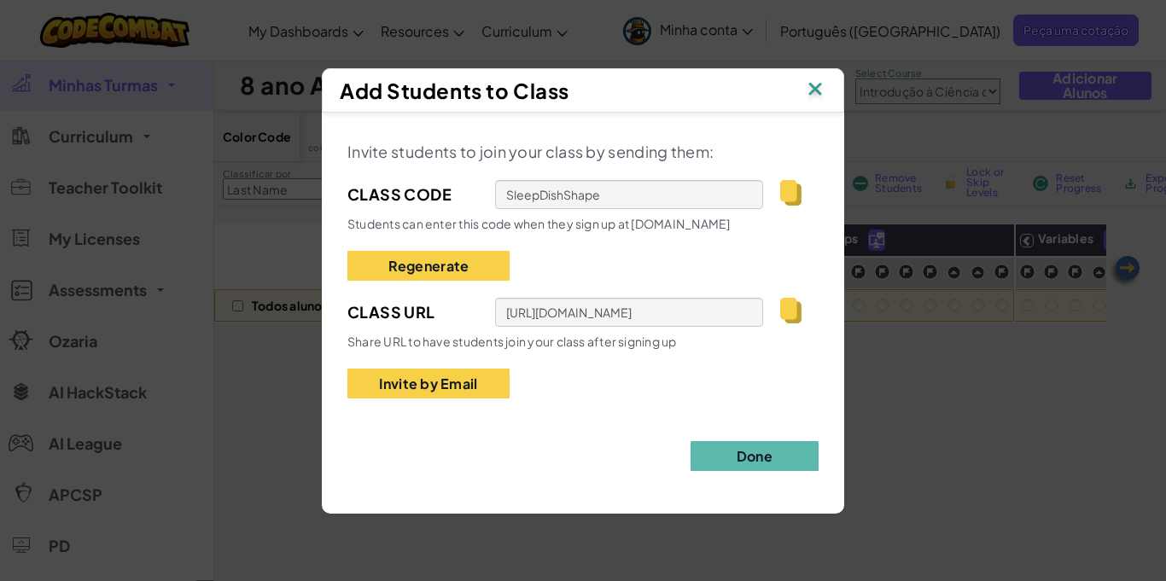
click at [815, 85] on img at bounding box center [815, 91] width 22 height 26
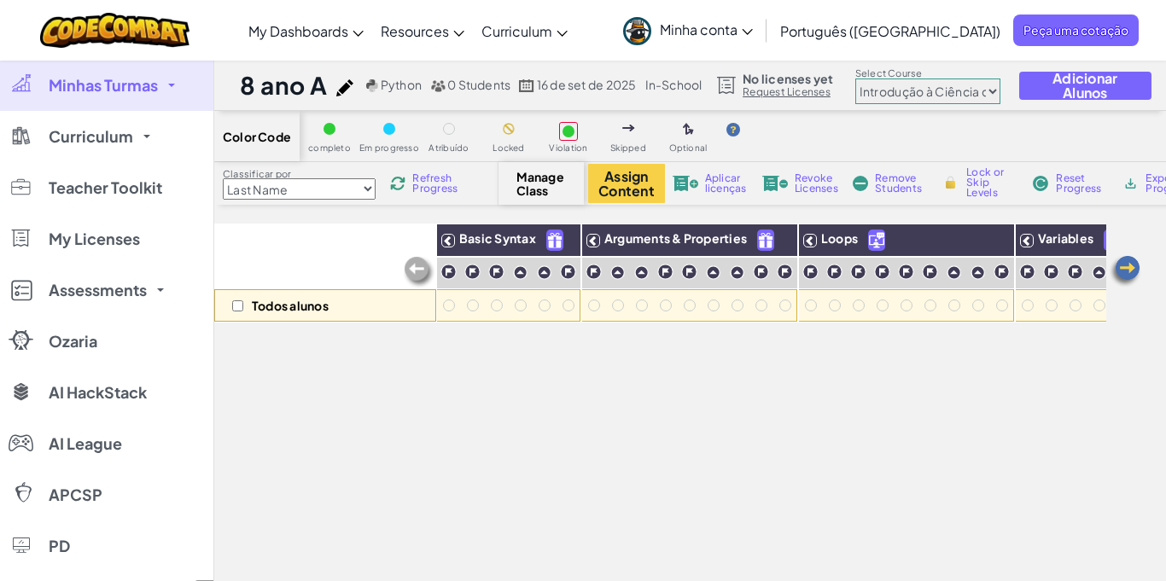
click at [360, 191] on select "Last Name first Name Progress (High to Low) Progress (Low to Hight)" at bounding box center [299, 188] width 153 height 21
select select "first Name"
click at [223, 178] on select "Last Name first Name Progress (High to Low) Progress (Low to Hight)" at bounding box center [299, 188] width 153 height 21
click at [70, 85] on span "Minhas Turmas" at bounding box center [103, 85] width 109 height 15
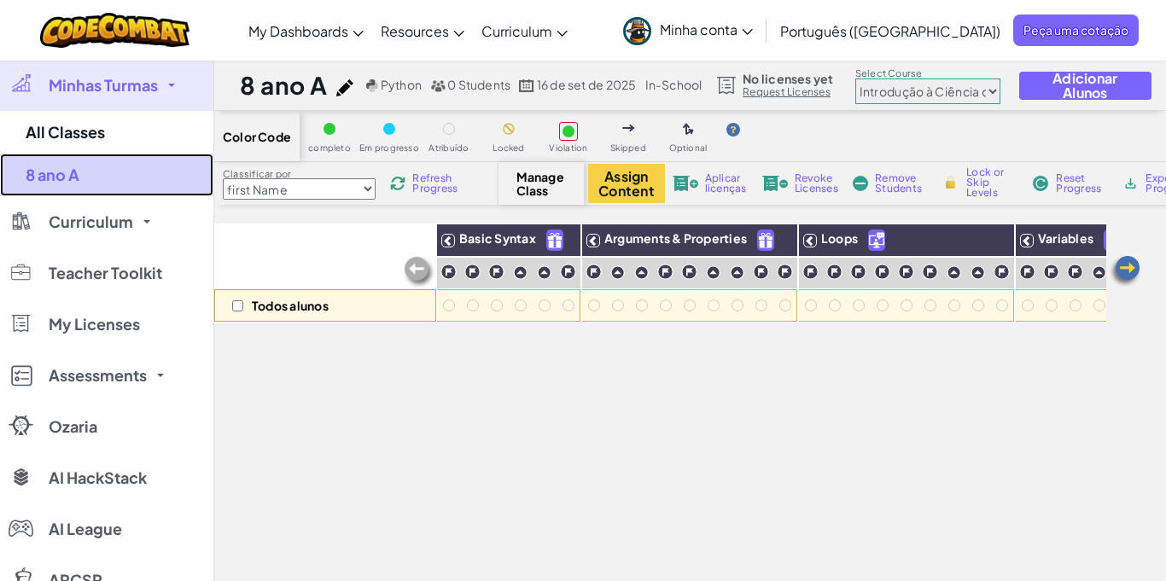
click at [68, 171] on link "8 ano A" at bounding box center [106, 175] width 213 height 43
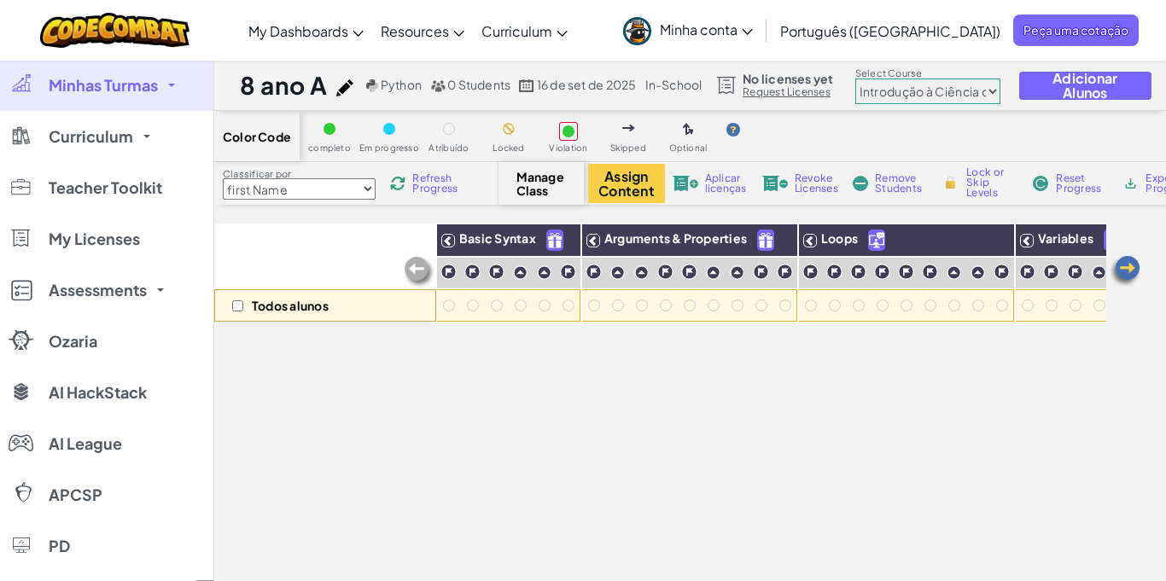
click at [114, 73] on link "Minhas Turmas" at bounding box center [106, 85] width 213 height 51
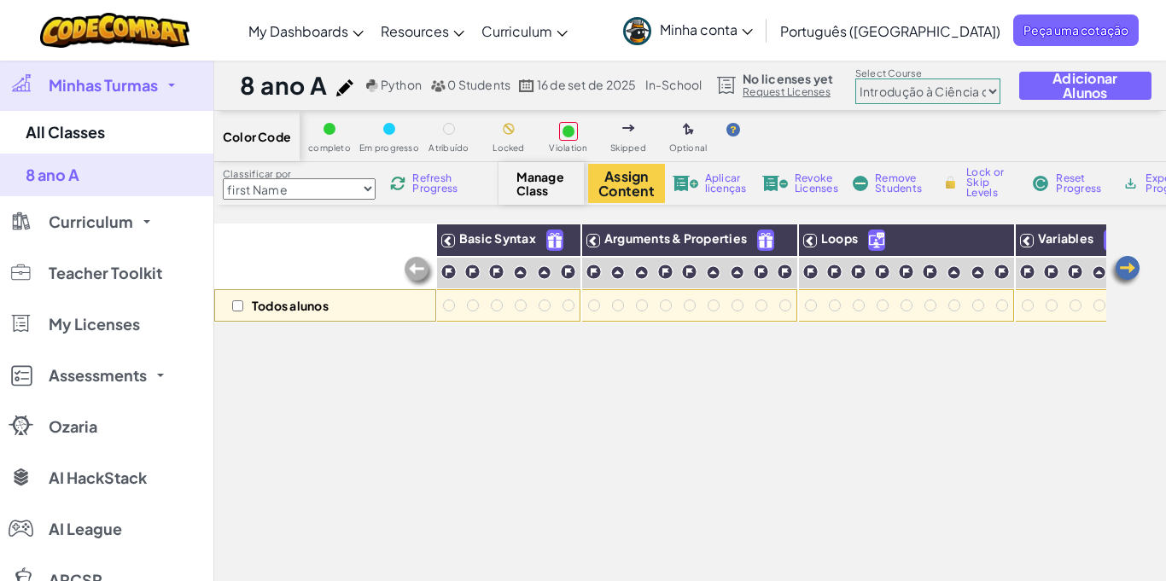
click at [114, 73] on link "Minhas Turmas" at bounding box center [106, 85] width 213 height 51
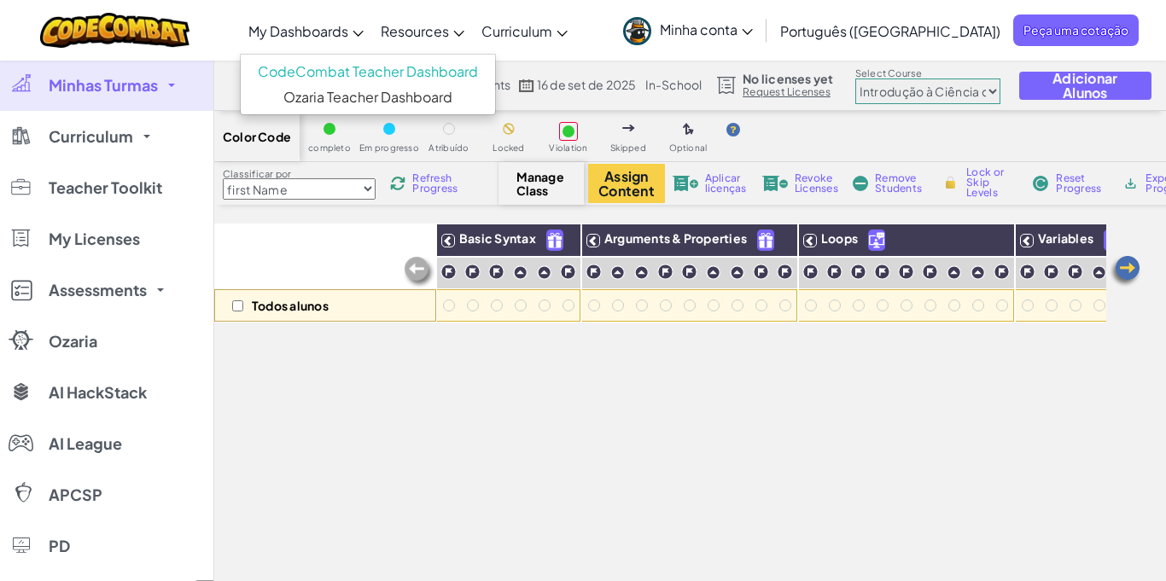
click at [348, 31] on span "My Dashboards" at bounding box center [298, 31] width 100 height 18
click at [551, 187] on span "Manage Class" at bounding box center [541, 183] width 50 height 27
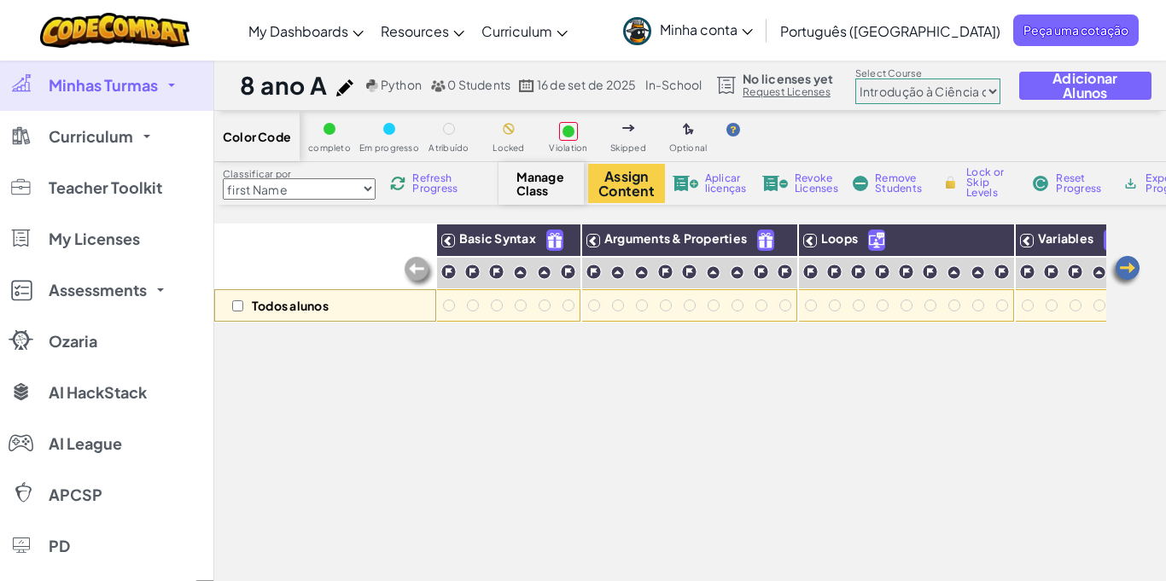
click at [1134, 271] on img at bounding box center [1125, 271] width 34 height 34
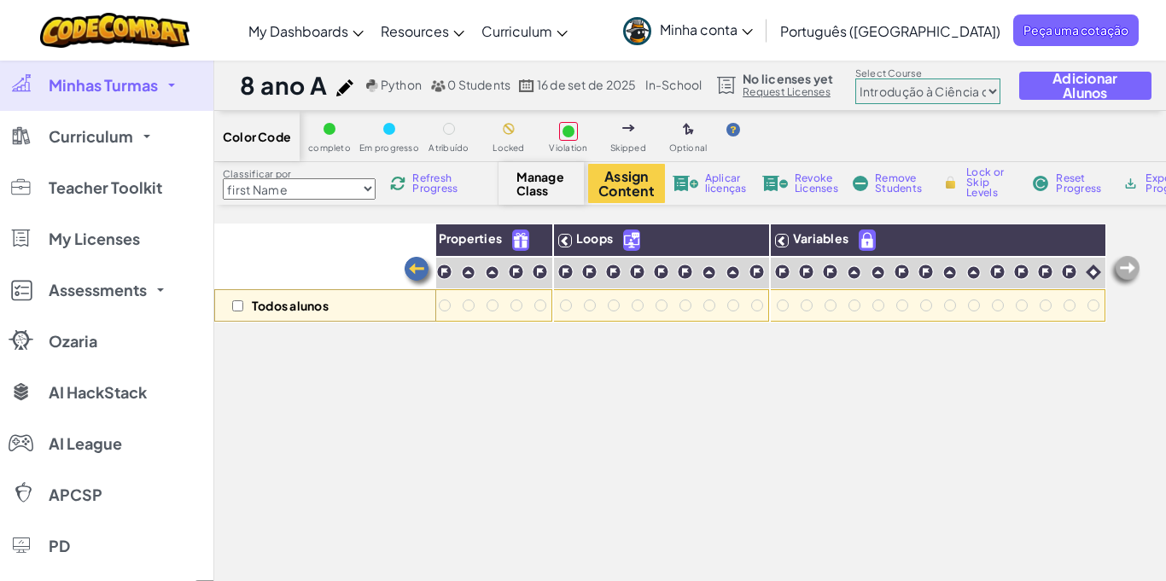
click at [1134, 271] on img at bounding box center [1125, 271] width 34 height 34
